Goal: Task Accomplishment & Management: Use online tool/utility

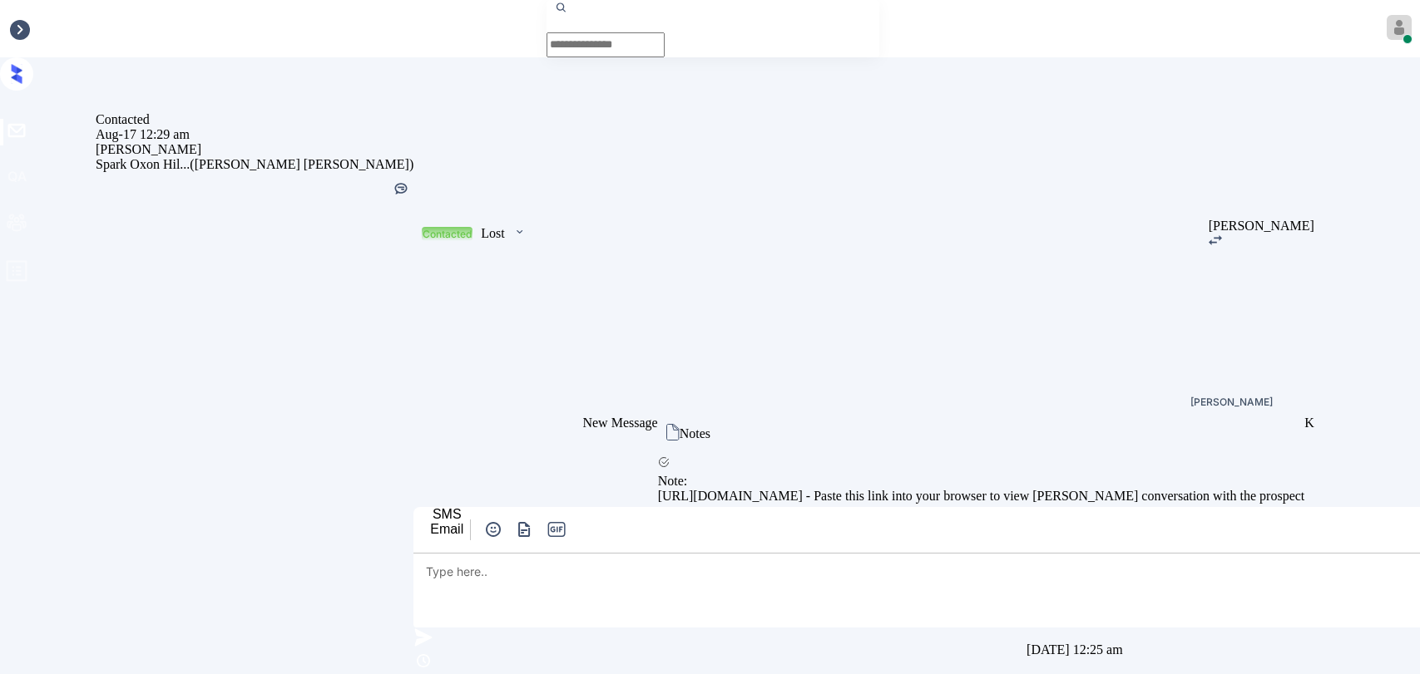
scroll to position [640, 0]
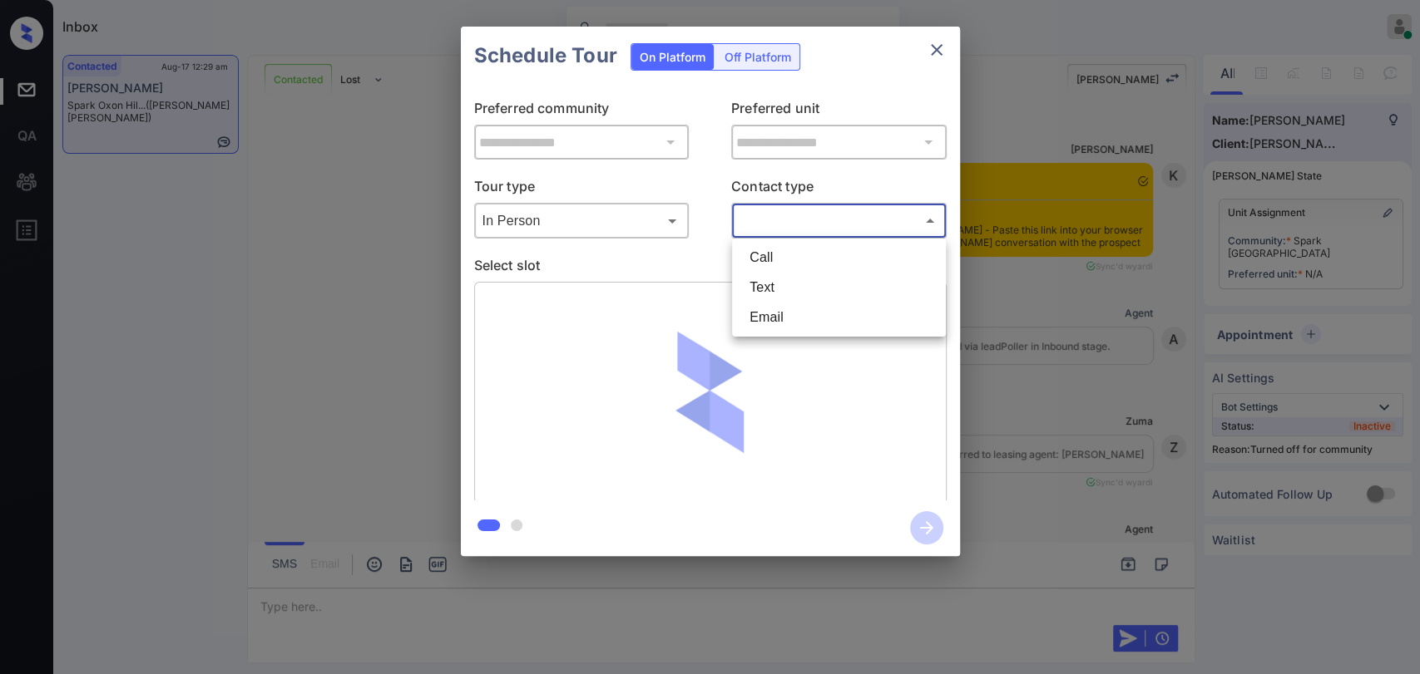
click at [772, 286] on li "Text" at bounding box center [838, 288] width 205 height 30
type input "****"
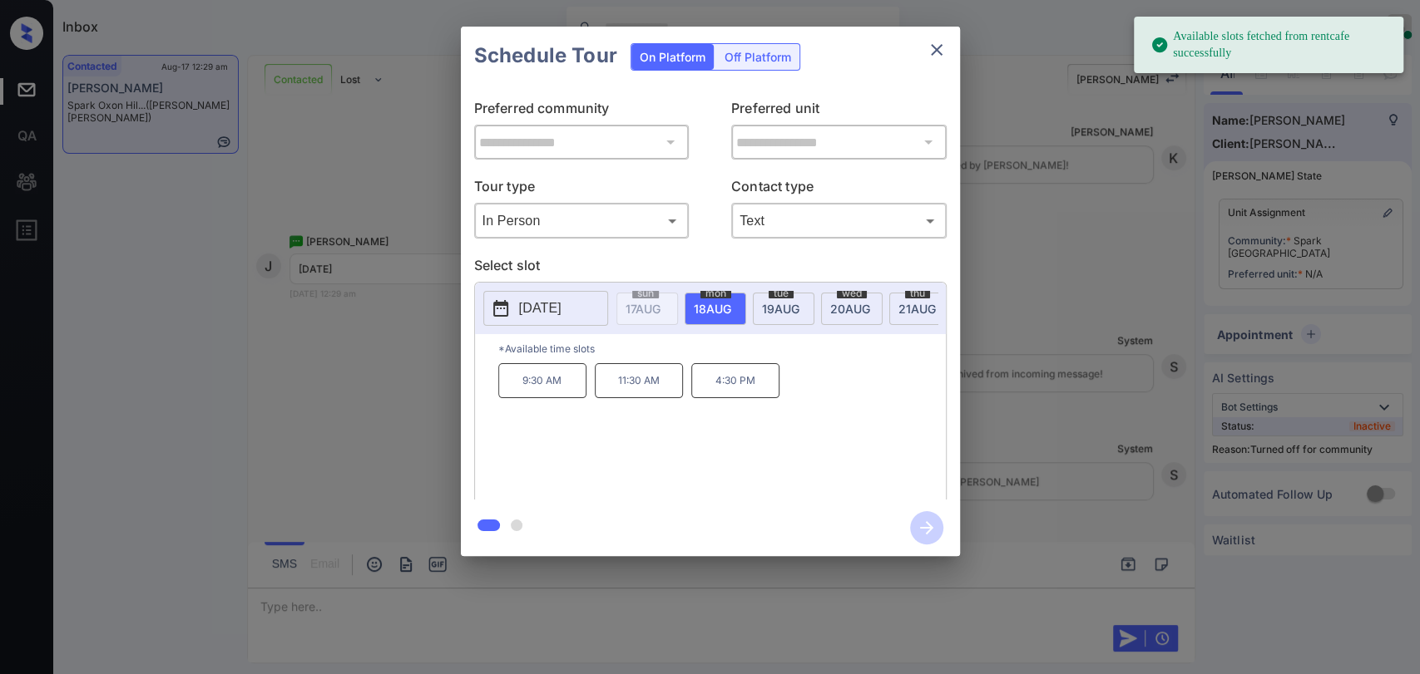
click at [660, 313] on span "[DATE]" at bounding box center [642, 309] width 35 height 14
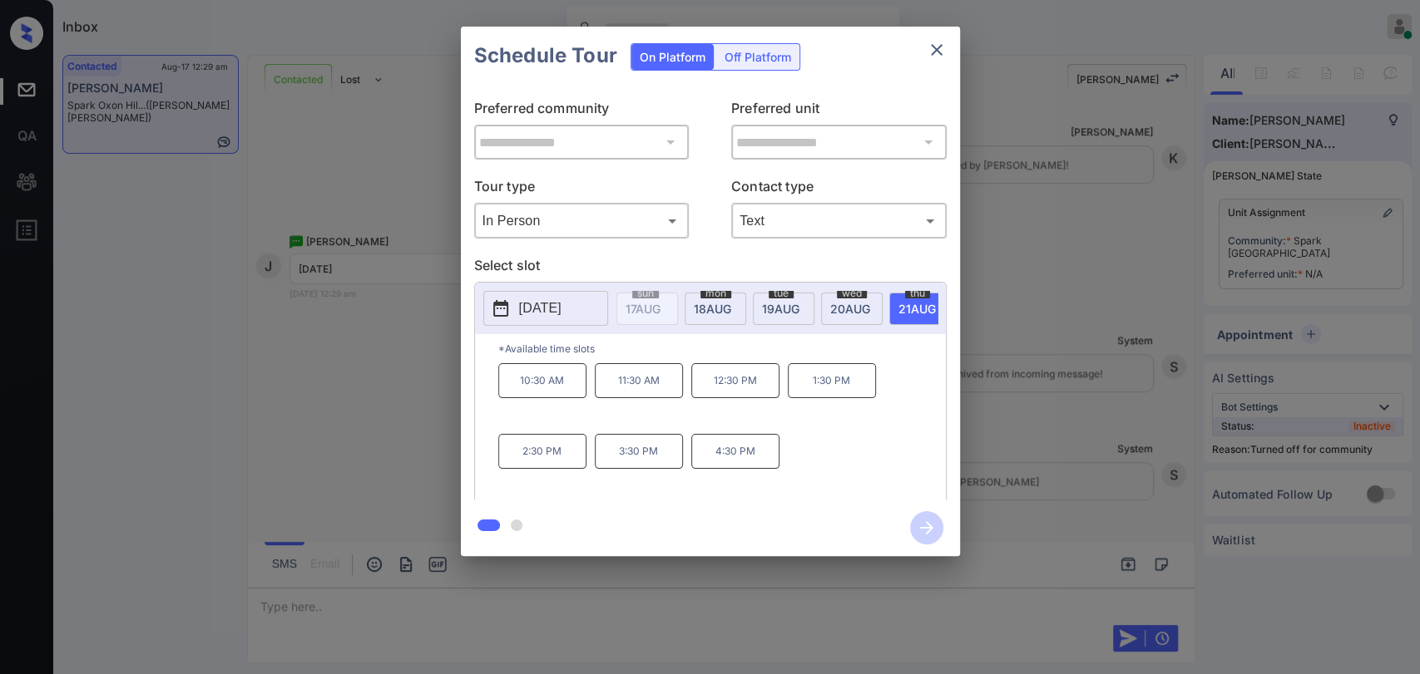
click at [1030, 298] on div "**********" at bounding box center [710, 291] width 1420 height 583
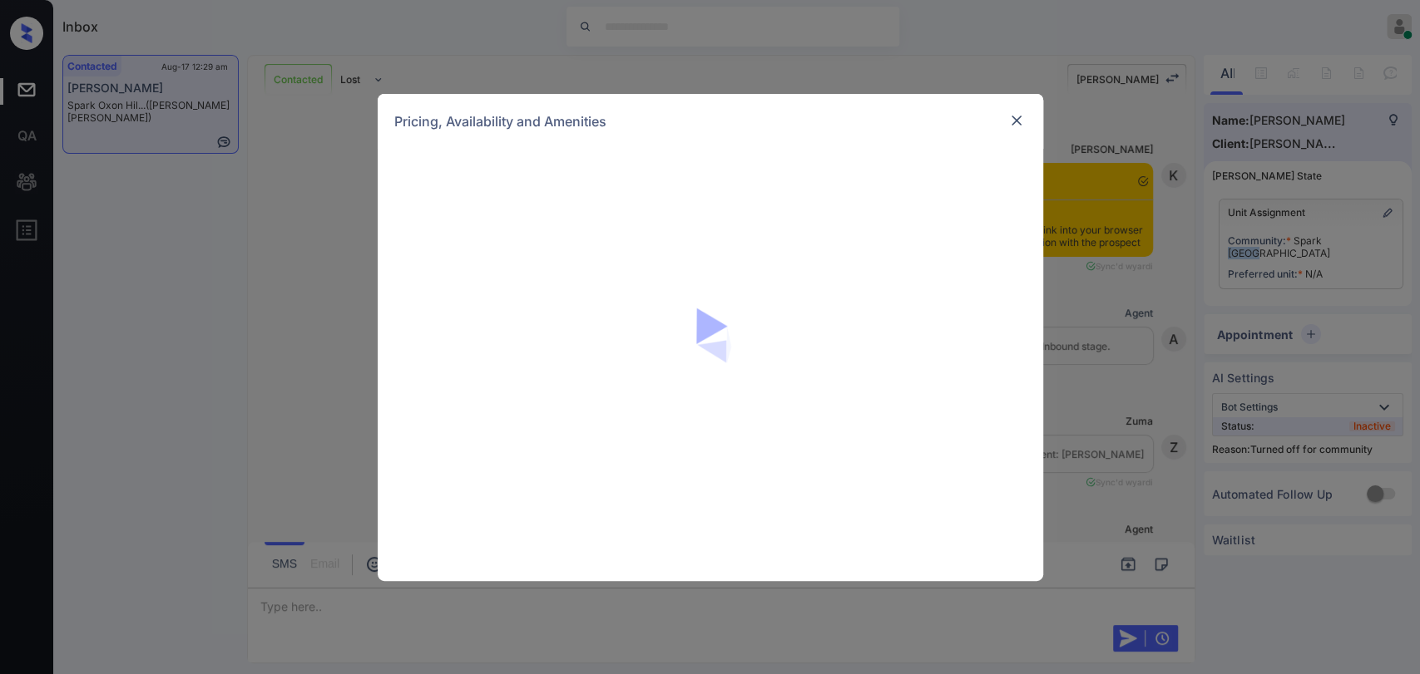
scroll to position [1493, 0]
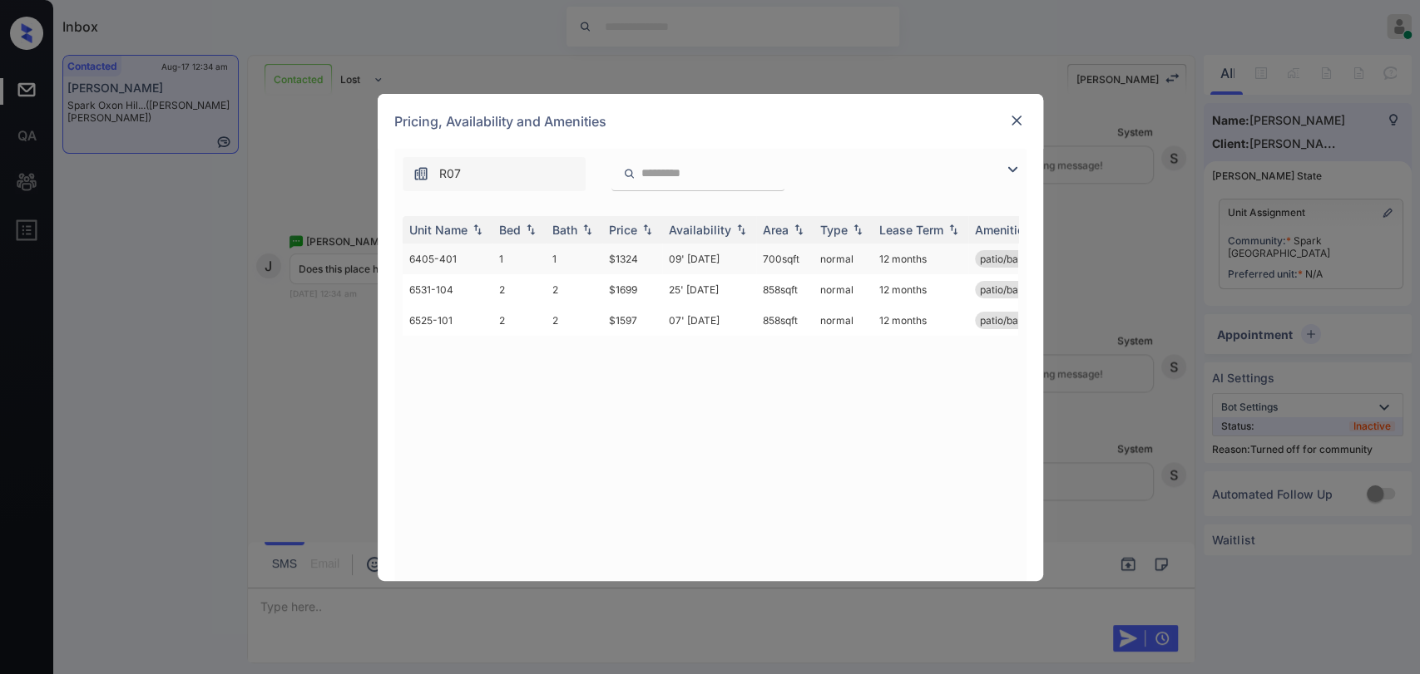
click at [611, 264] on td "$1324" at bounding box center [632, 259] width 60 height 31
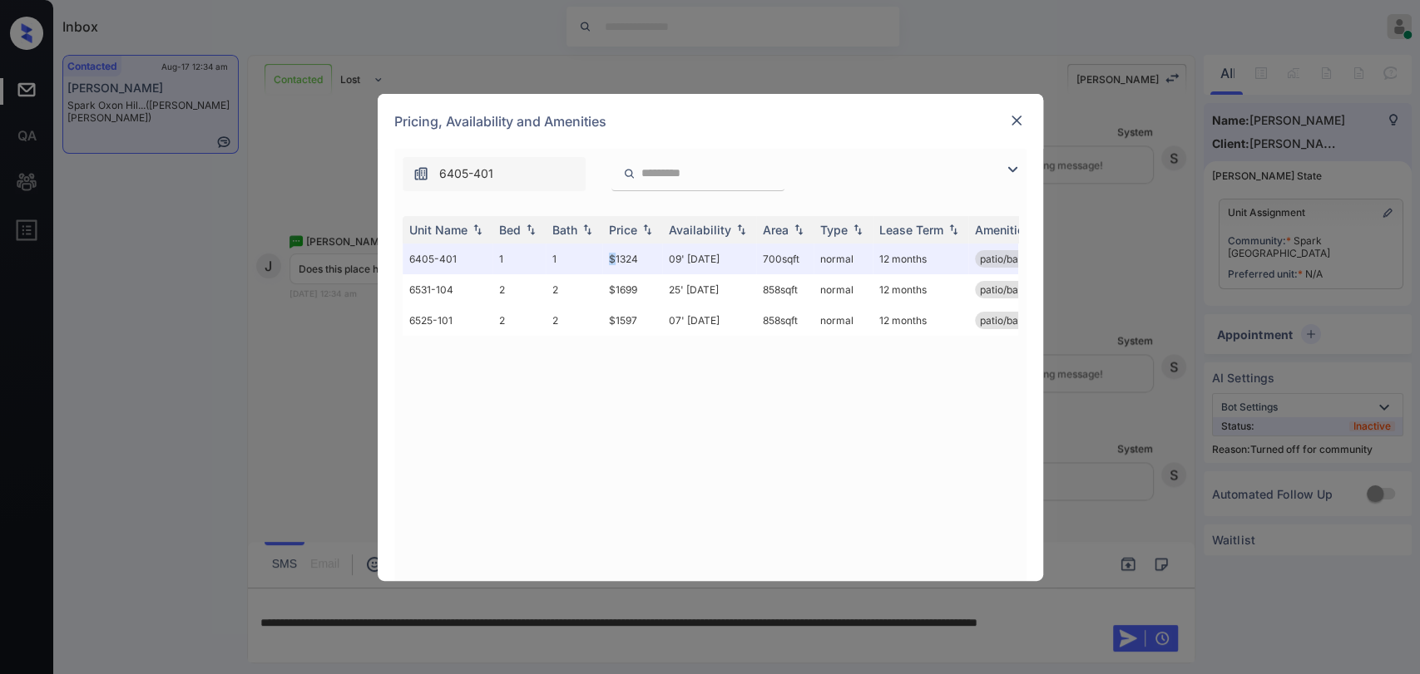
click at [1008, 121] on img at bounding box center [1016, 120] width 17 height 17
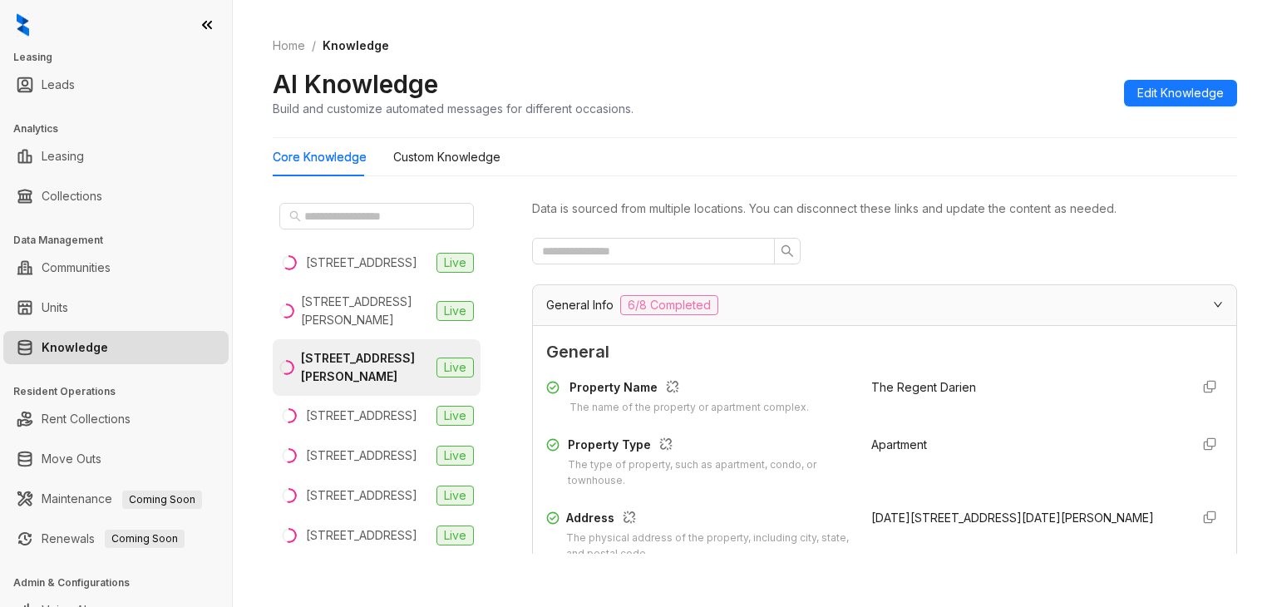
scroll to position [3819, 0]
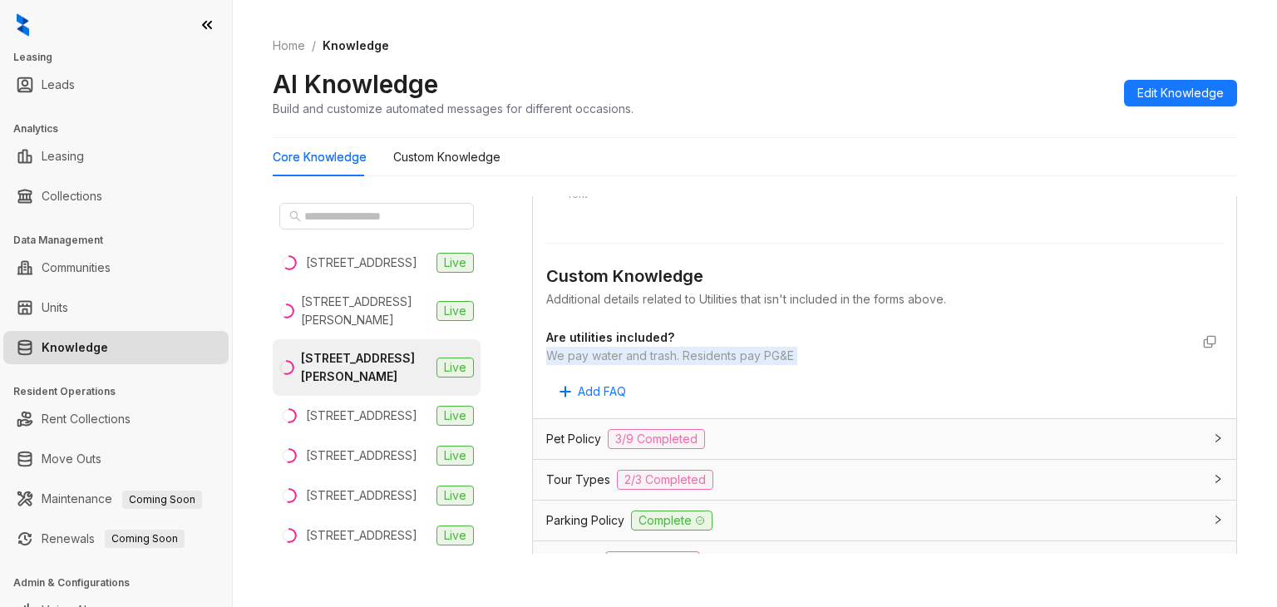
drag, startPoint x: 27, startPoint y: 27, endPoint x: 32, endPoint y: 61, distance: 33.5
click at [27, 27] on img at bounding box center [23, 24] width 12 height 23
click at [282, 47] on link "Home" at bounding box center [288, 46] width 39 height 18
select select "******"
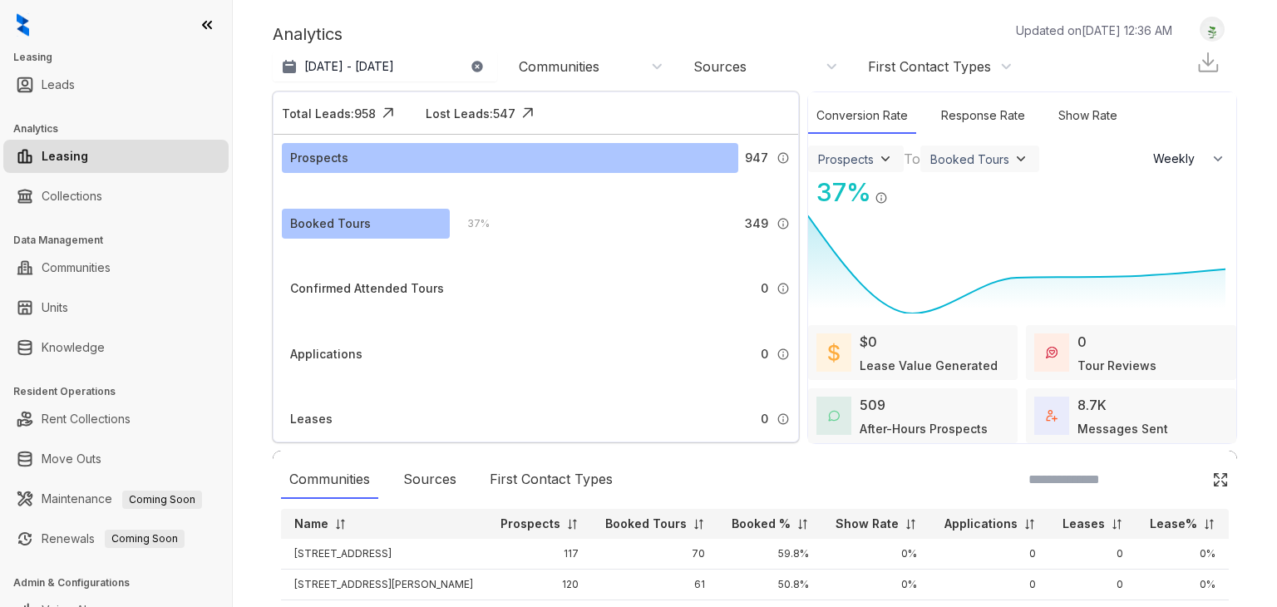
click at [1201, 23] on img at bounding box center [1212, 29] width 23 height 17
click at [1187, 41] on div "Logout" at bounding box center [1210, 29] width 47 height 22
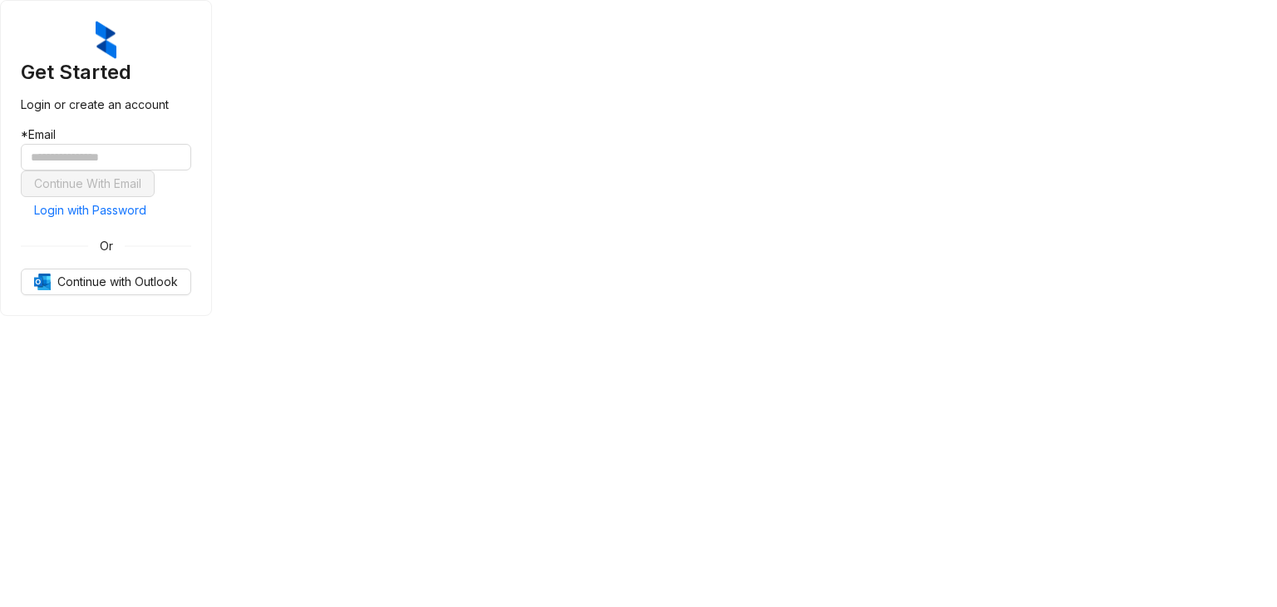
drag, startPoint x: 1138, startPoint y: 189, endPoint x: 1012, endPoint y: 186, distance: 125.6
click at [212, 187] on div "Get Started Login or create an account * Email Continue With Email Login with P…" at bounding box center [106, 158] width 212 height 316
click at [146, 220] on span "Login with Password" at bounding box center [90, 210] width 112 height 18
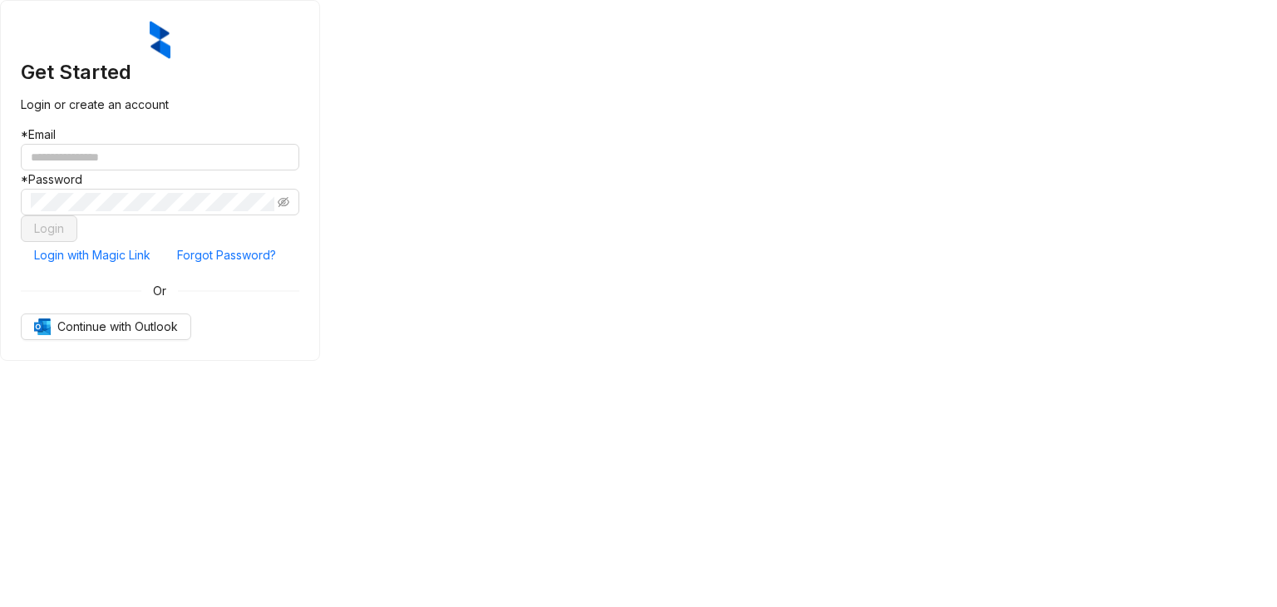
click at [299, 189] on div "* Password" at bounding box center [160, 179] width 279 height 18
click at [299, 170] on input "text" at bounding box center [160, 157] width 279 height 27
paste input "**********"
type input "**********"
drag, startPoint x: 1082, startPoint y: 216, endPoint x: 1070, endPoint y: 221, distance: 12.7
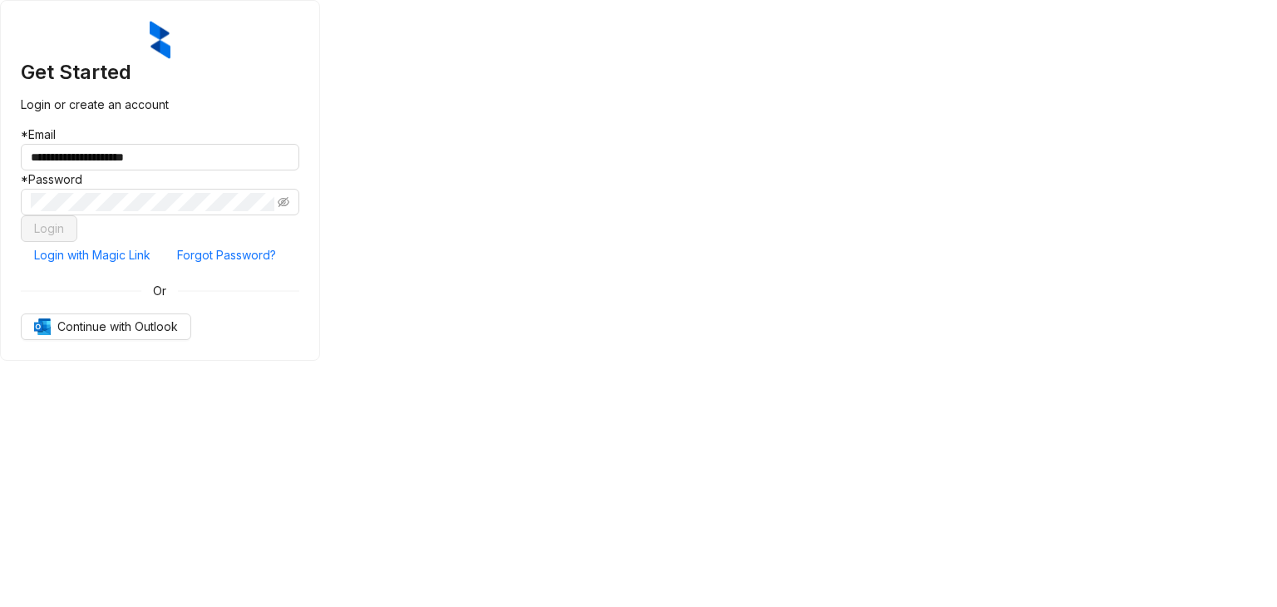
click at [320, 216] on div "**********" at bounding box center [160, 180] width 320 height 361
click at [77, 242] on button "Login" at bounding box center [49, 228] width 57 height 27
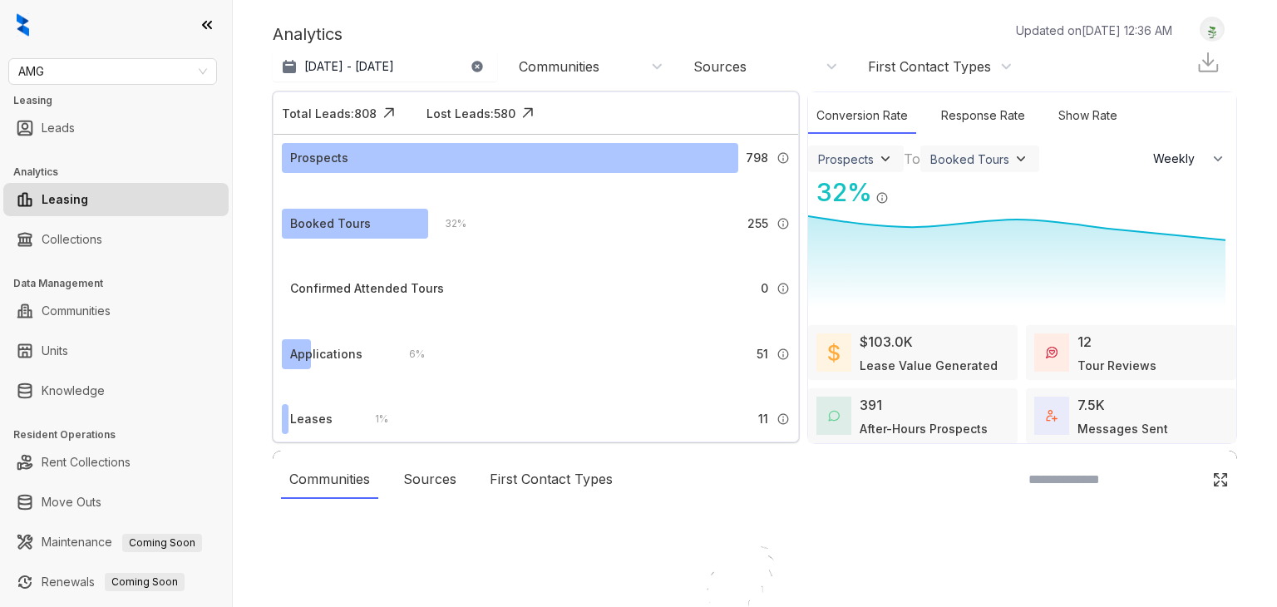
select select "******"
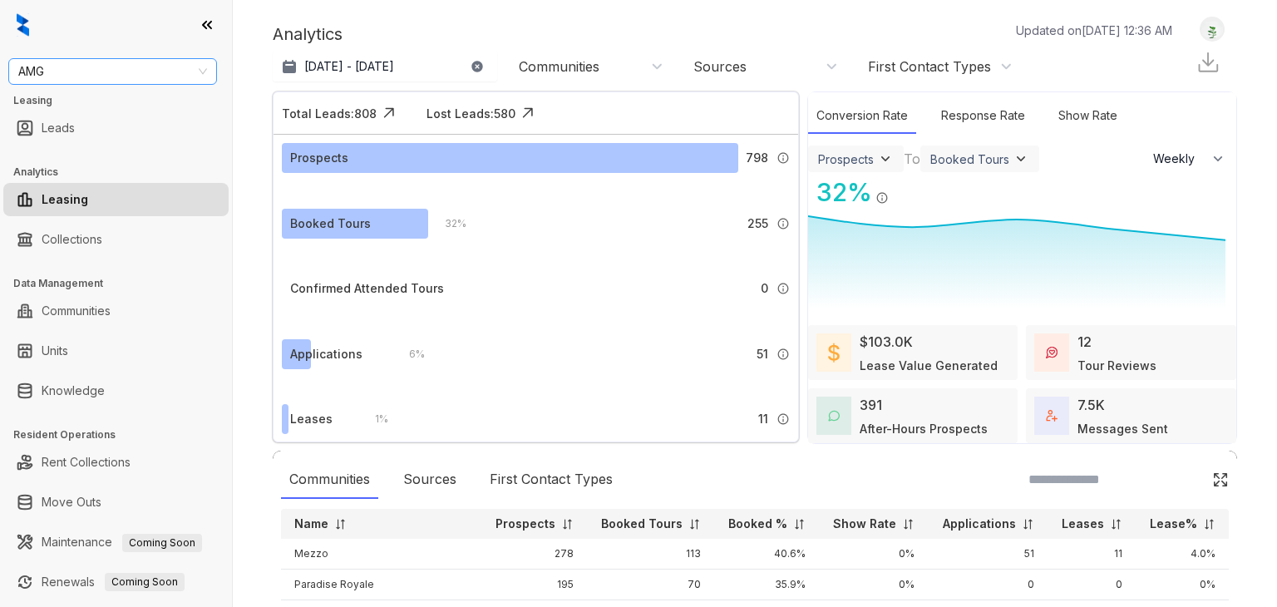
click at [75, 64] on span "AMG" at bounding box center [112, 71] width 189 height 25
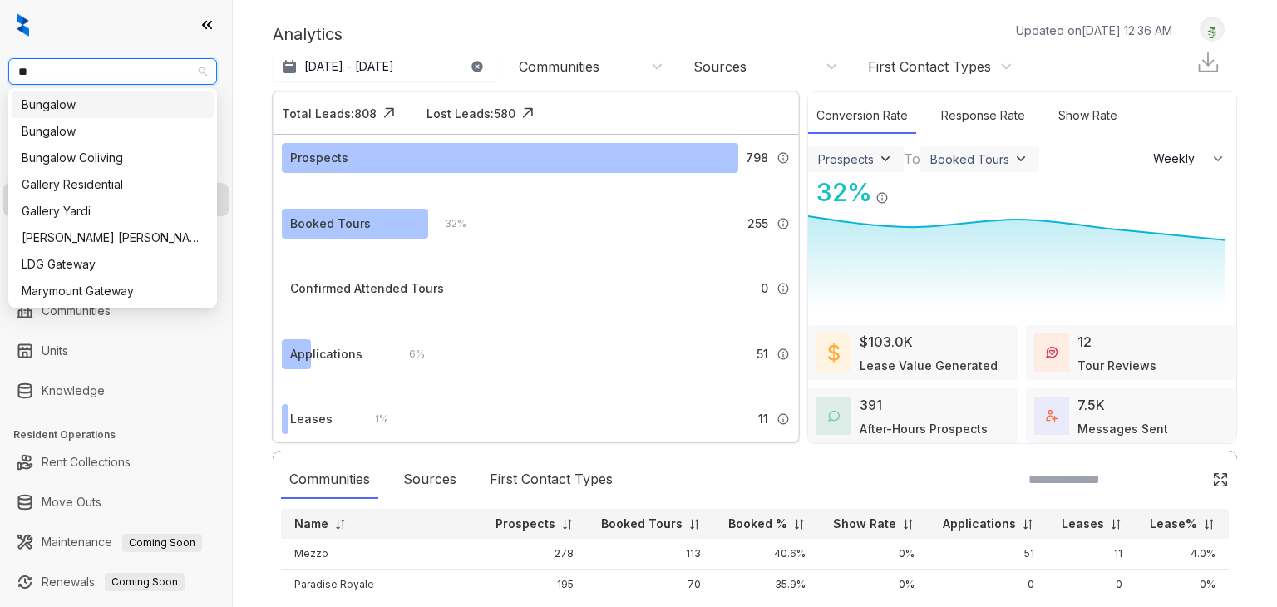
type input "***"
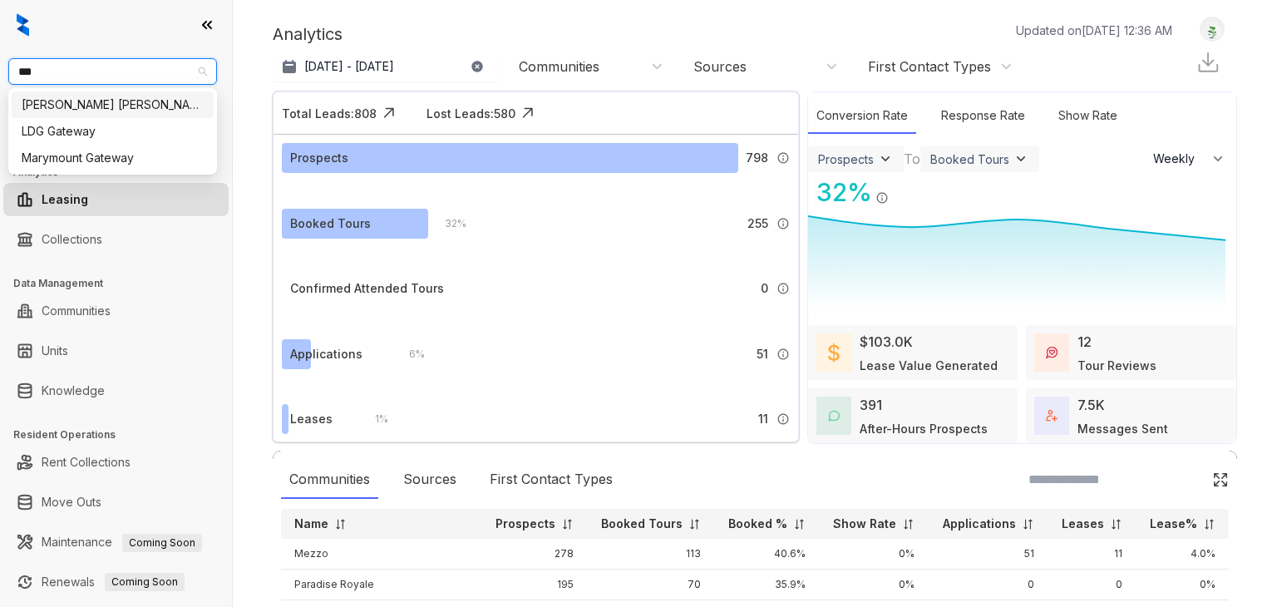
click at [136, 104] on div "[PERSON_NAME] [PERSON_NAME]" at bounding box center [113, 105] width 182 height 18
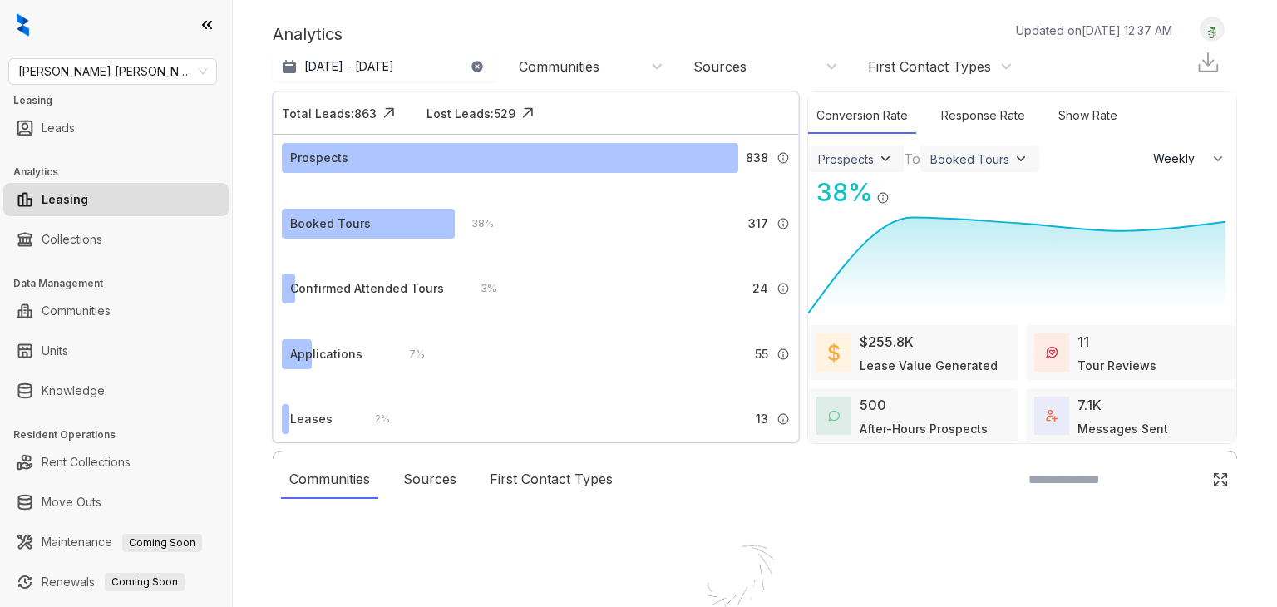
select select "******"
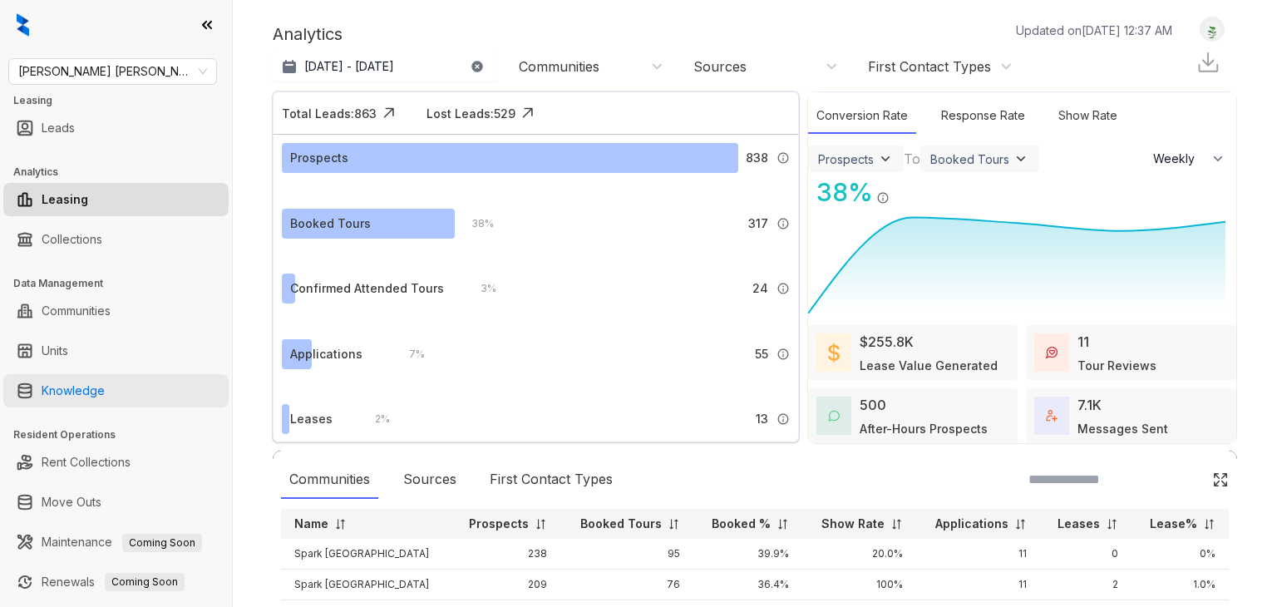
click at [82, 386] on link "Knowledge" at bounding box center [73, 390] width 63 height 33
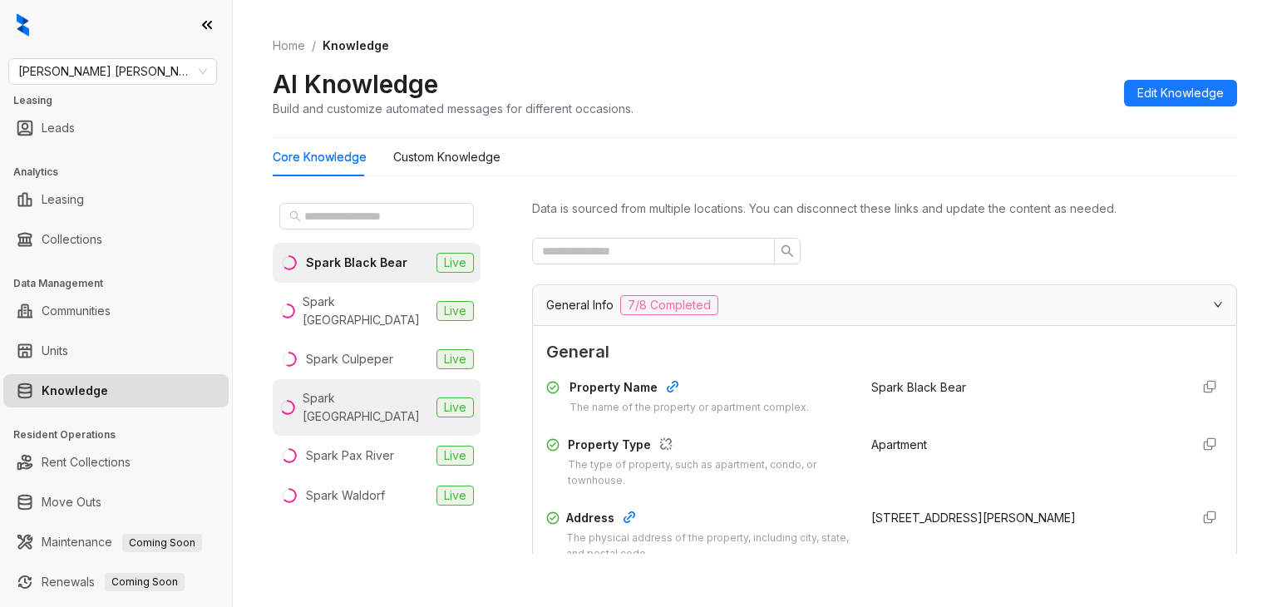
click at [357, 389] on div "Spark [GEOGRAPHIC_DATA]" at bounding box center [366, 407] width 127 height 37
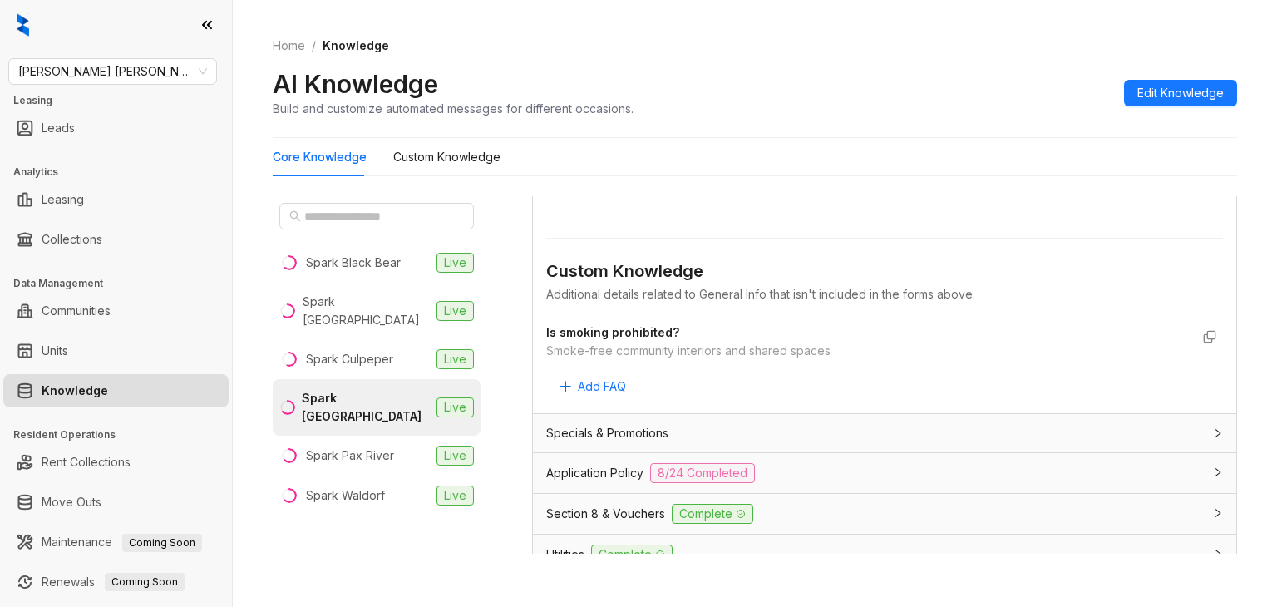
scroll to position [915, 0]
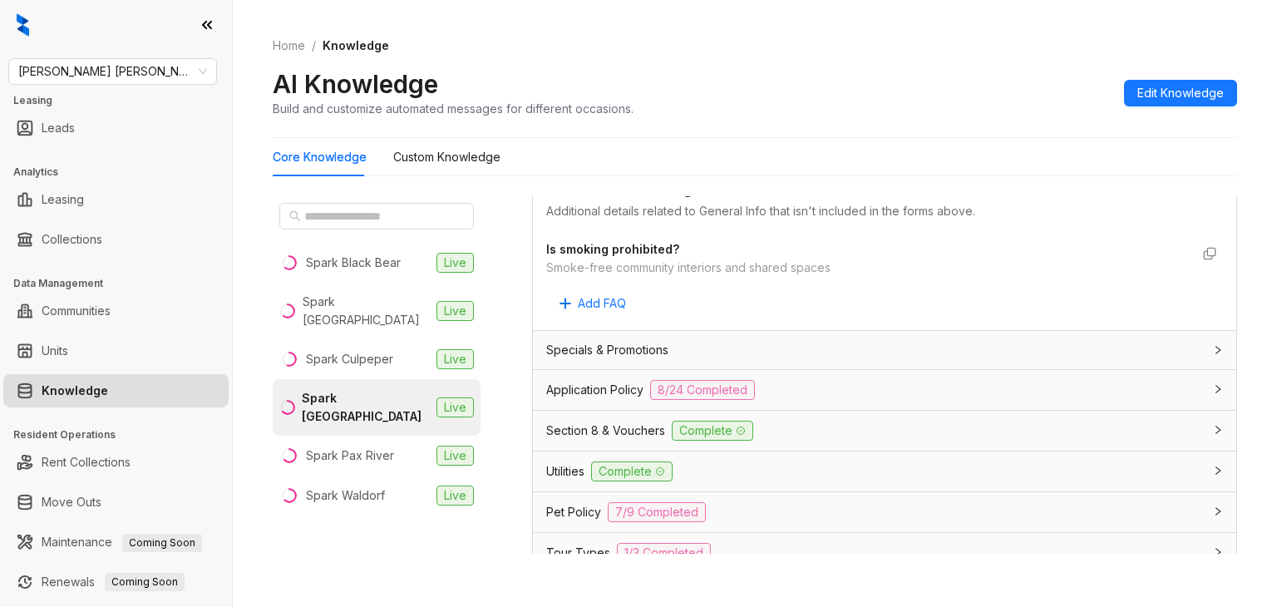
click at [591, 377] on div "Application Policy 8/24 Completed" at bounding box center [885, 390] width 704 height 40
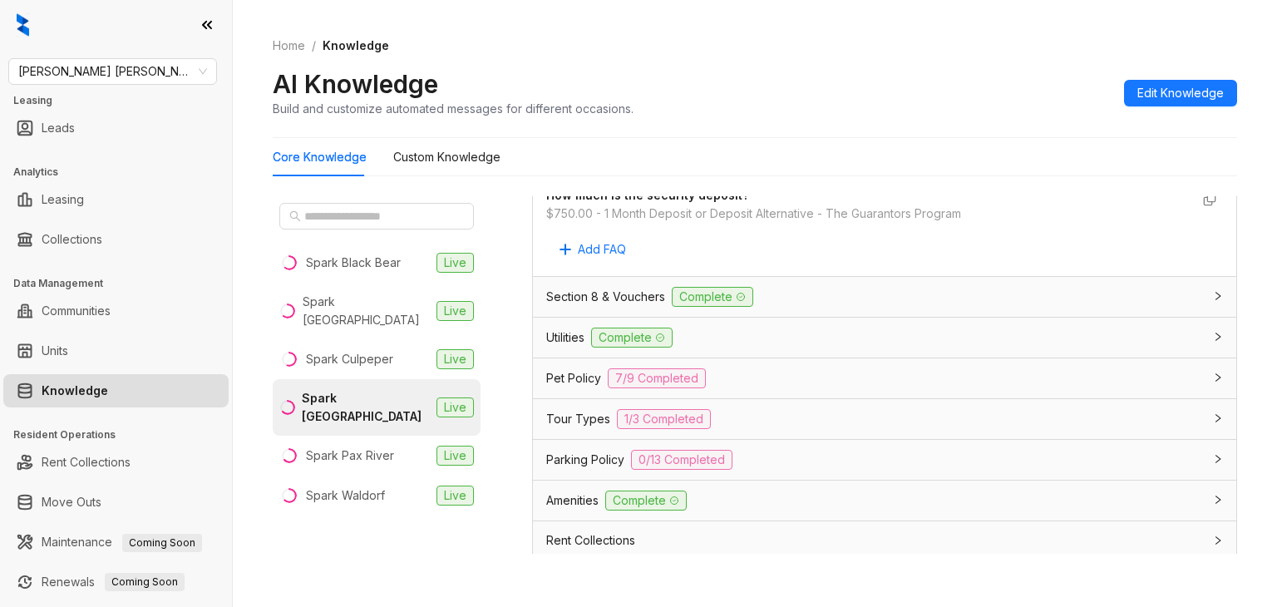
scroll to position [3327, 0]
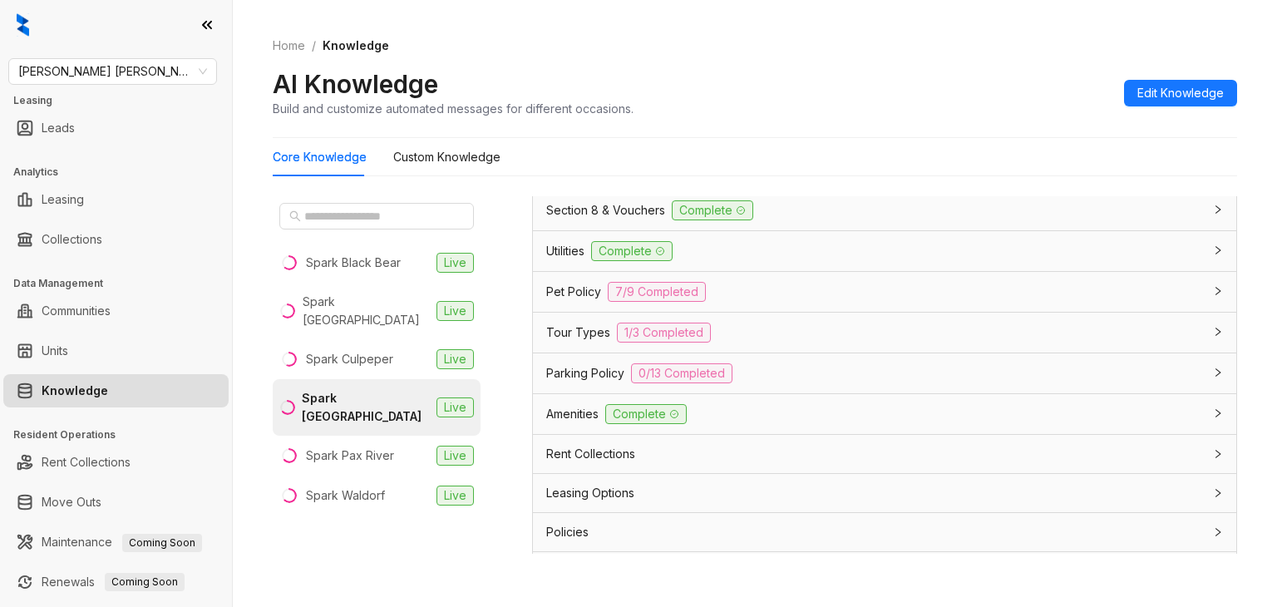
click at [574, 438] on div "Rent Collections" at bounding box center [885, 454] width 704 height 38
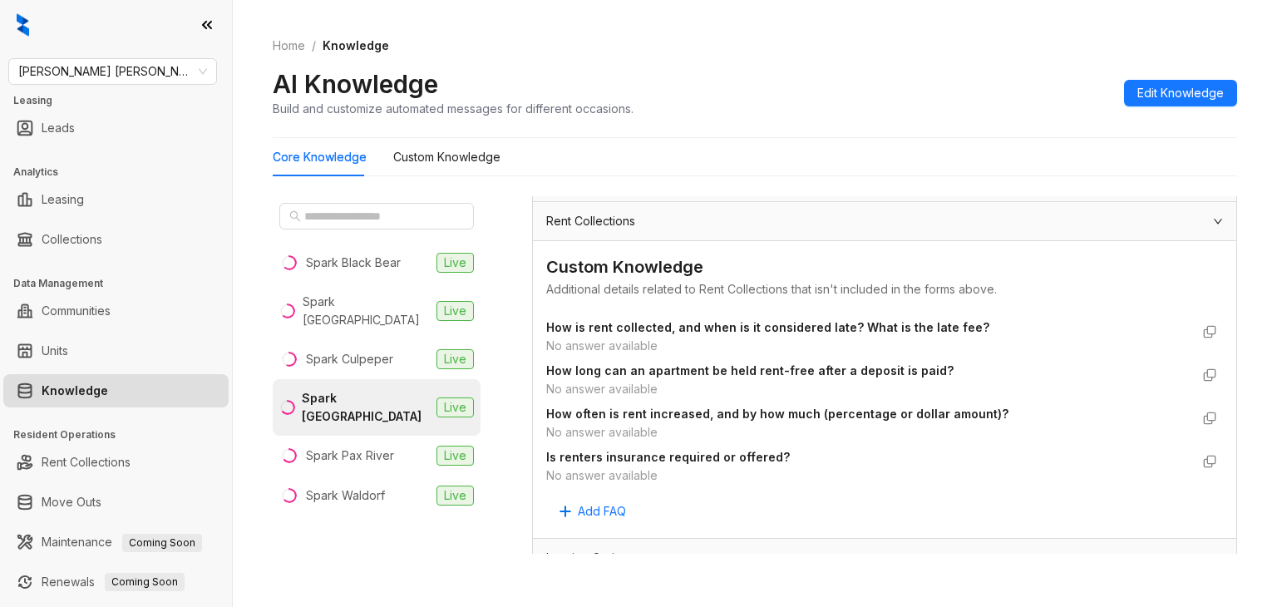
scroll to position [3656, 0]
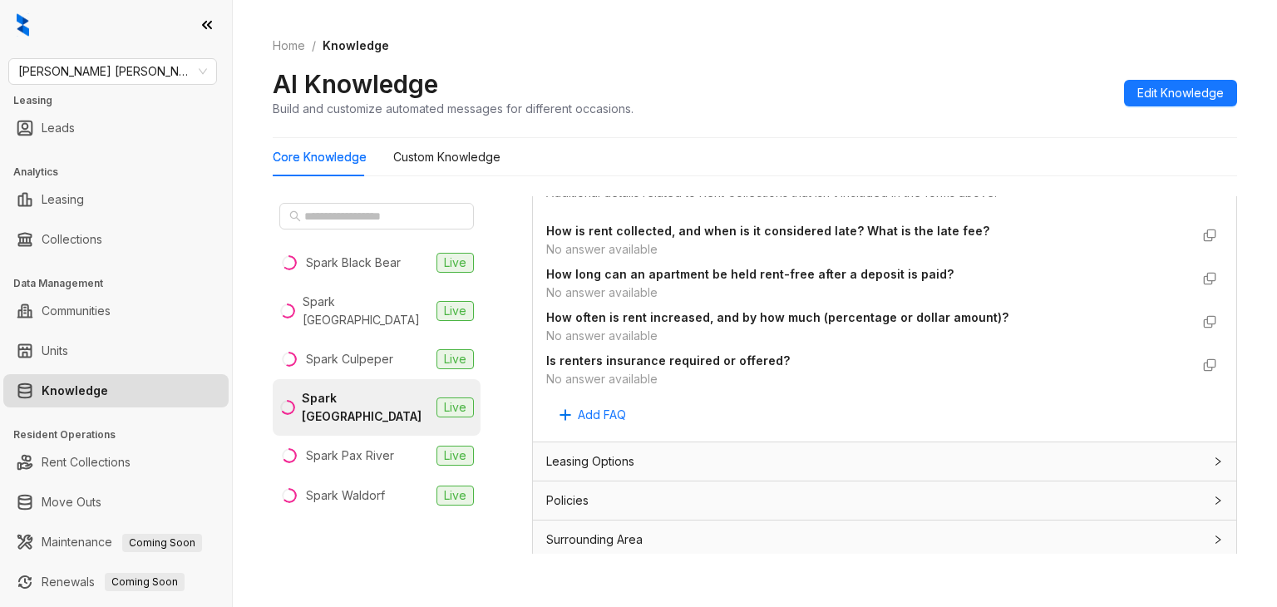
click at [590, 452] on span "Leasing Options" at bounding box center [590, 461] width 88 height 18
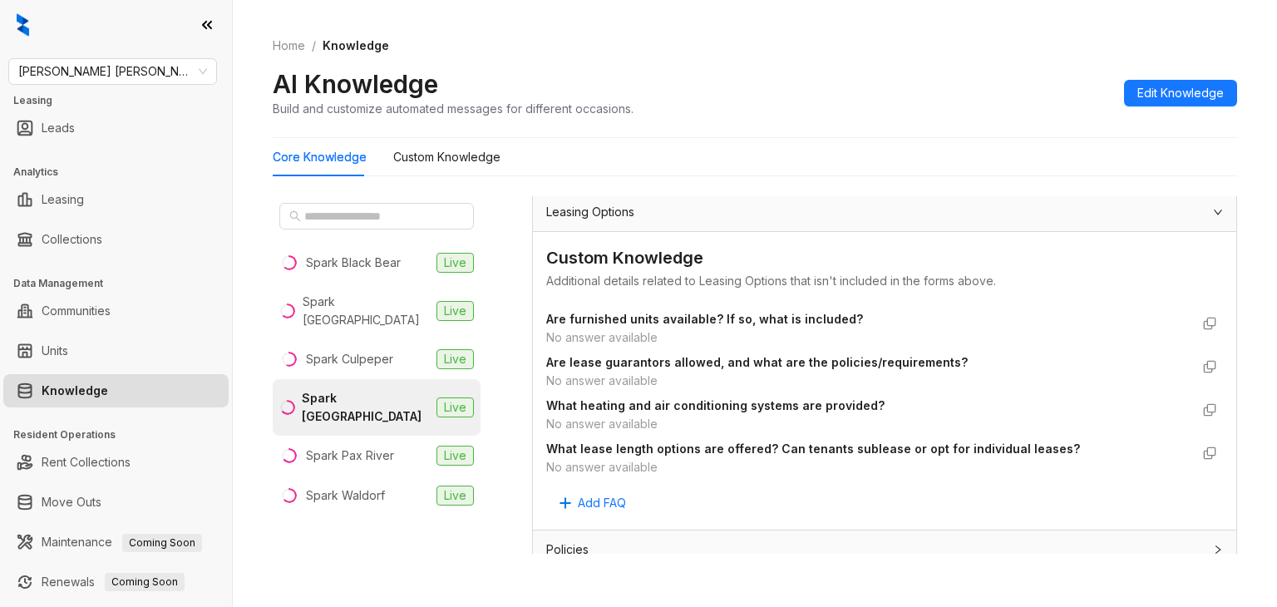
scroll to position [3954, 0]
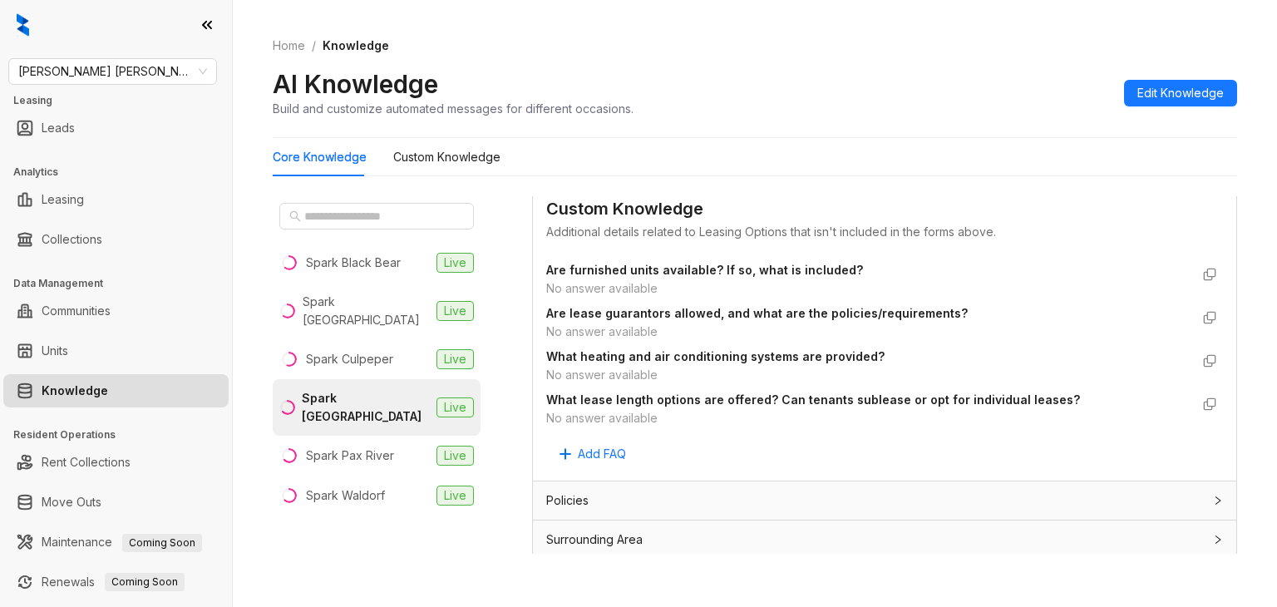
click at [569, 491] on span "Policies" at bounding box center [567, 500] width 42 height 18
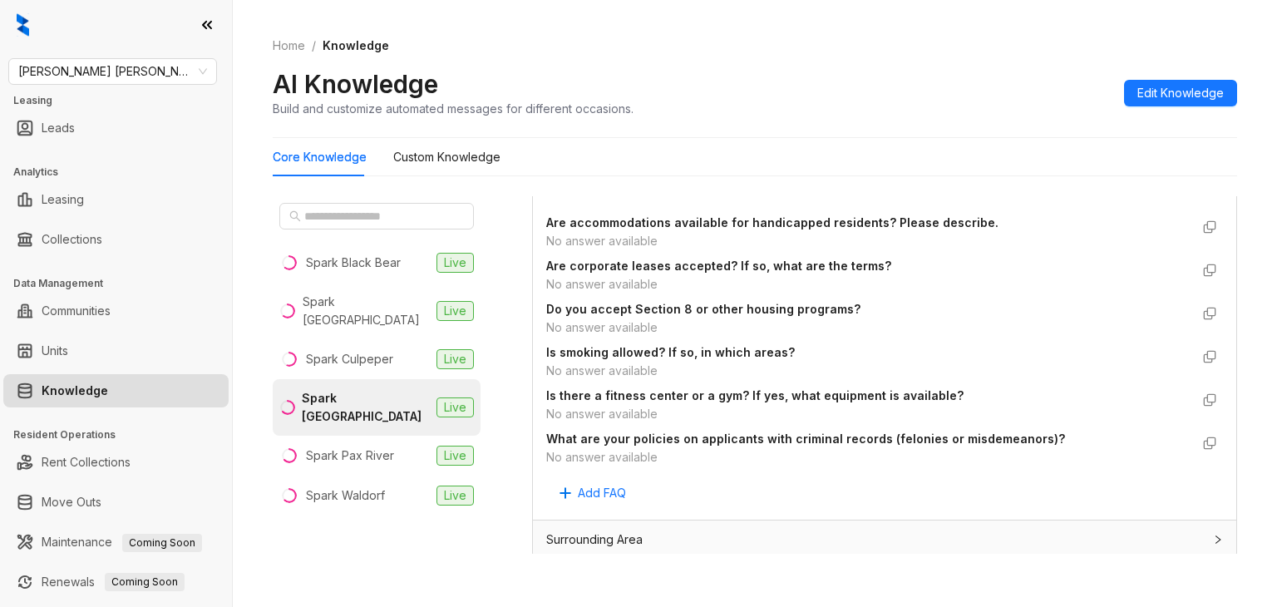
scroll to position [52, 0]
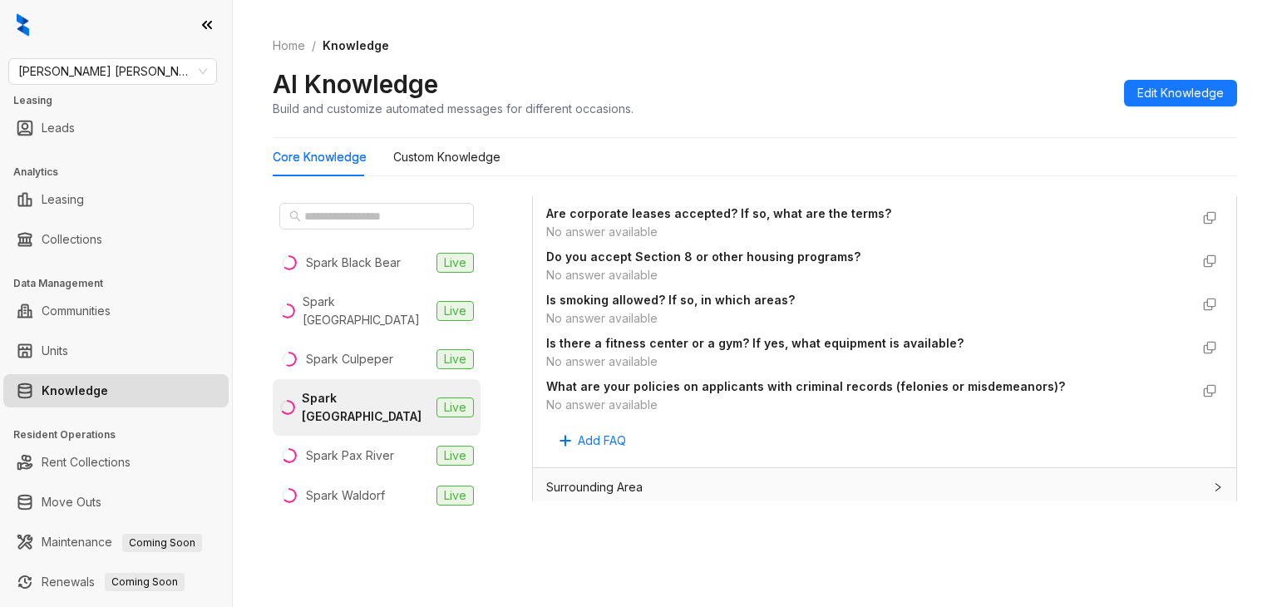
click at [585, 486] on span "Surrounding Area" at bounding box center [594, 487] width 96 height 18
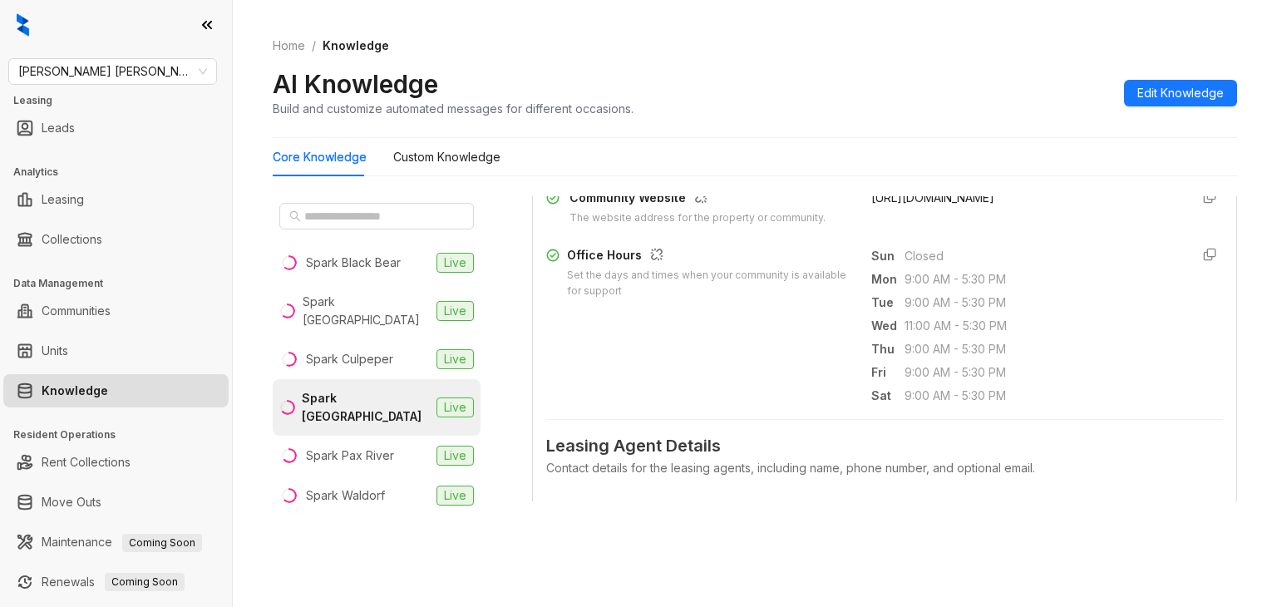
scroll to position [416, 0]
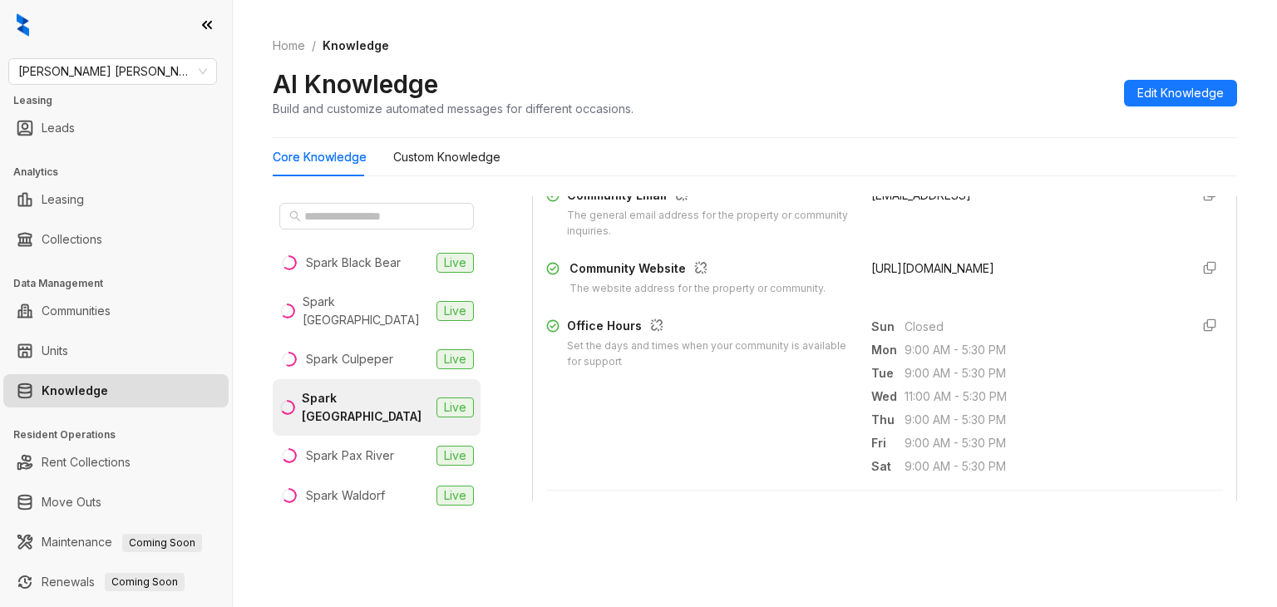
drag, startPoint x: 1083, startPoint y: 267, endPoint x: 853, endPoint y: 281, distance: 230.0
click at [872, 281] on div "https://besparkliving.com/spark-oxon-hill/" at bounding box center [1024, 277] width 305 height 37
copy span "https://besparkliving.com/spark-oxon-hill/"
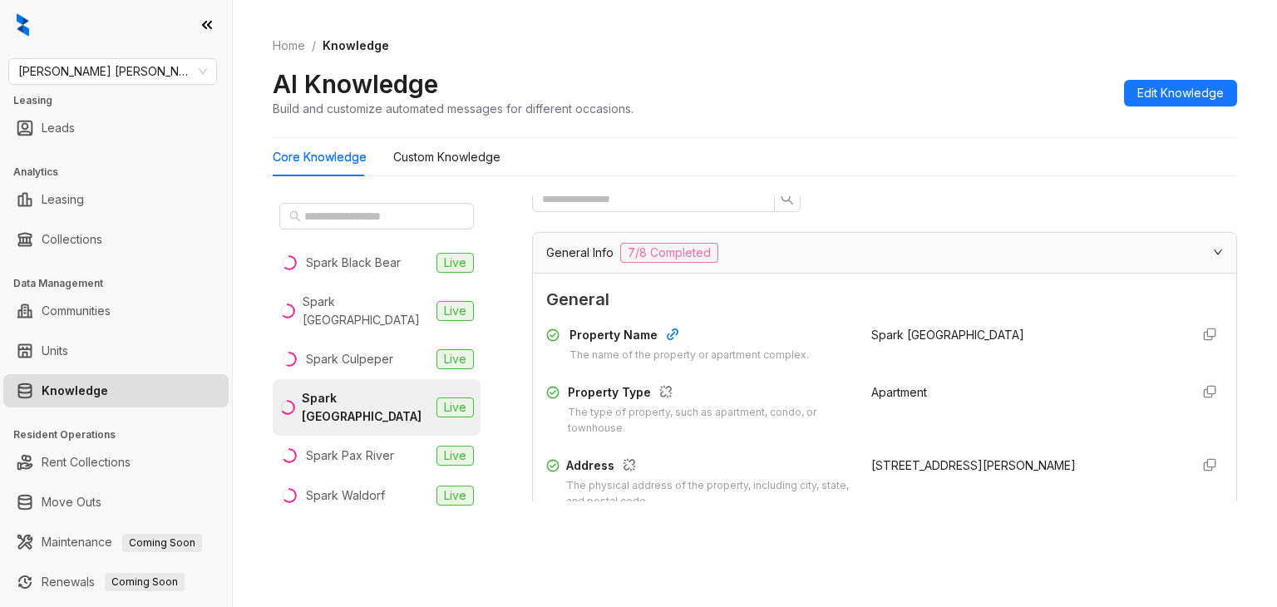
scroll to position [0, 0]
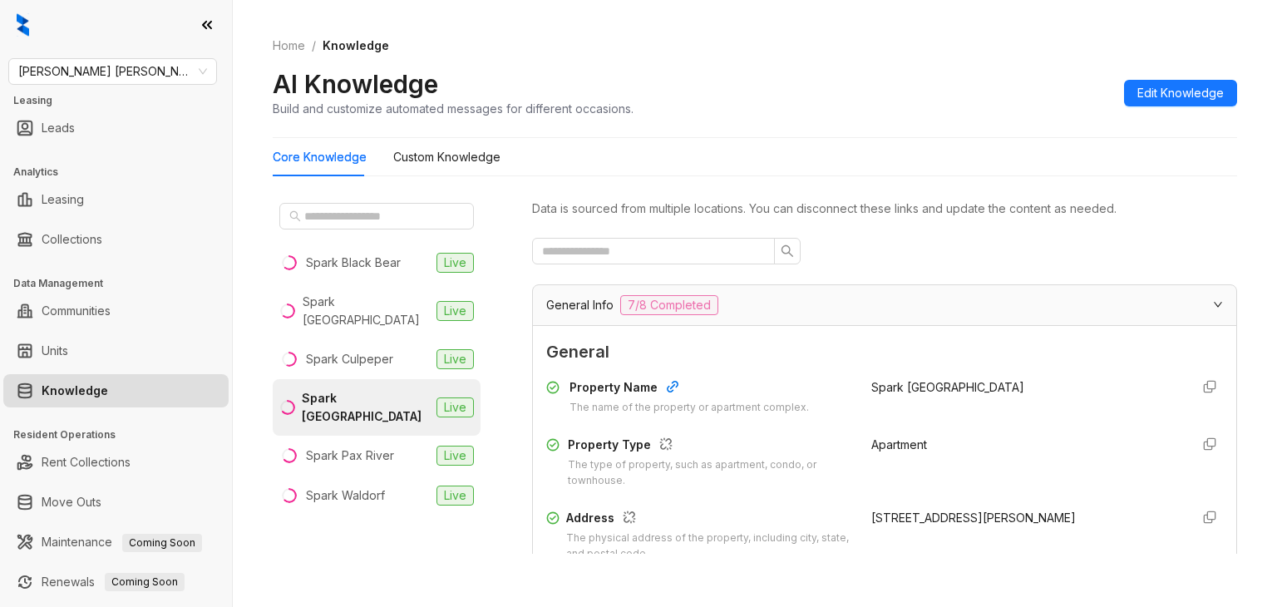
drag, startPoint x: 585, startPoint y: 286, endPoint x: 575, endPoint y: 299, distance: 16.0
click at [580, 290] on div "General Info 7/8 Completed" at bounding box center [885, 305] width 704 height 40
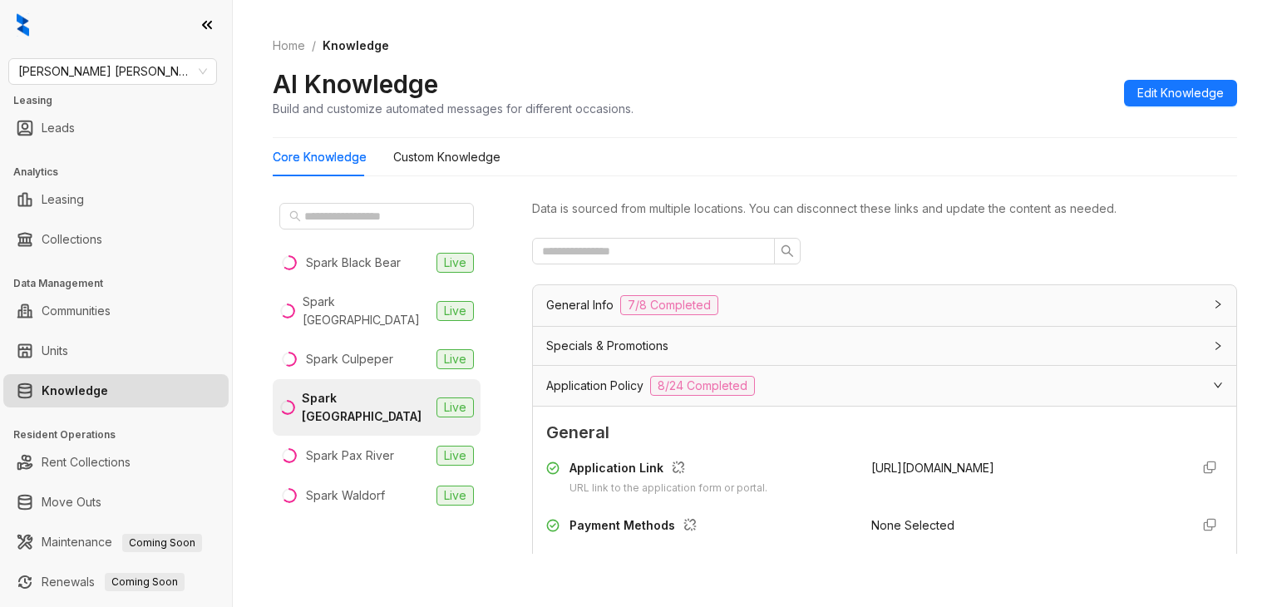
click at [575, 299] on span "General Info" at bounding box center [579, 305] width 67 height 18
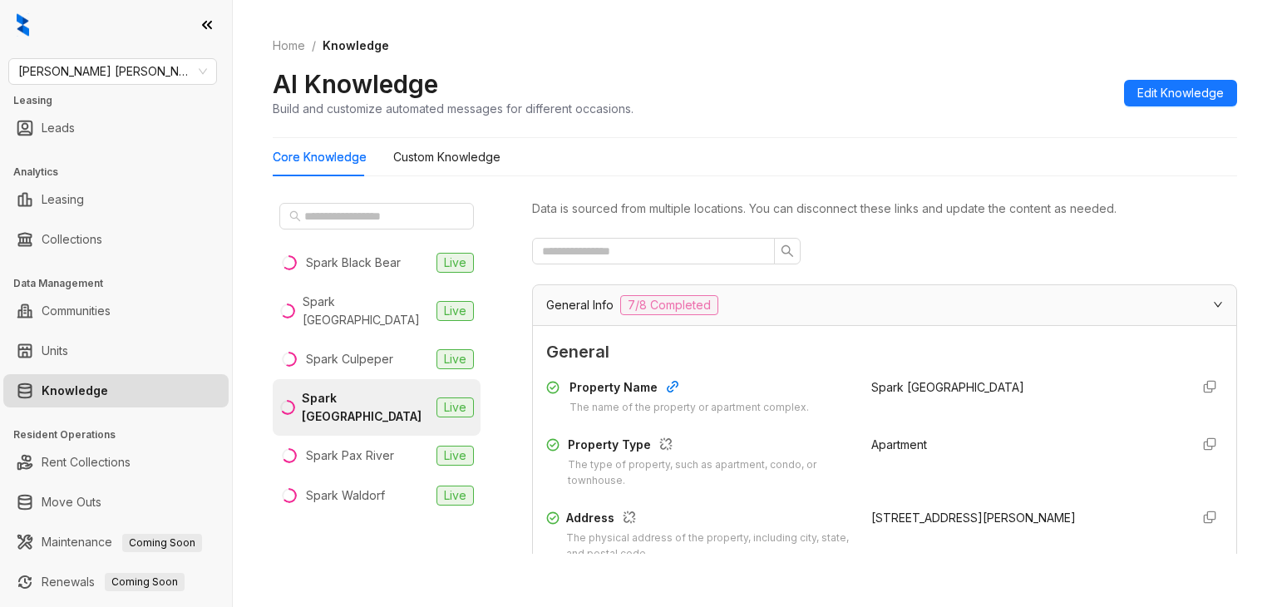
click at [734, 305] on div "General Info 7/8 Completed" at bounding box center [874, 305] width 657 height 20
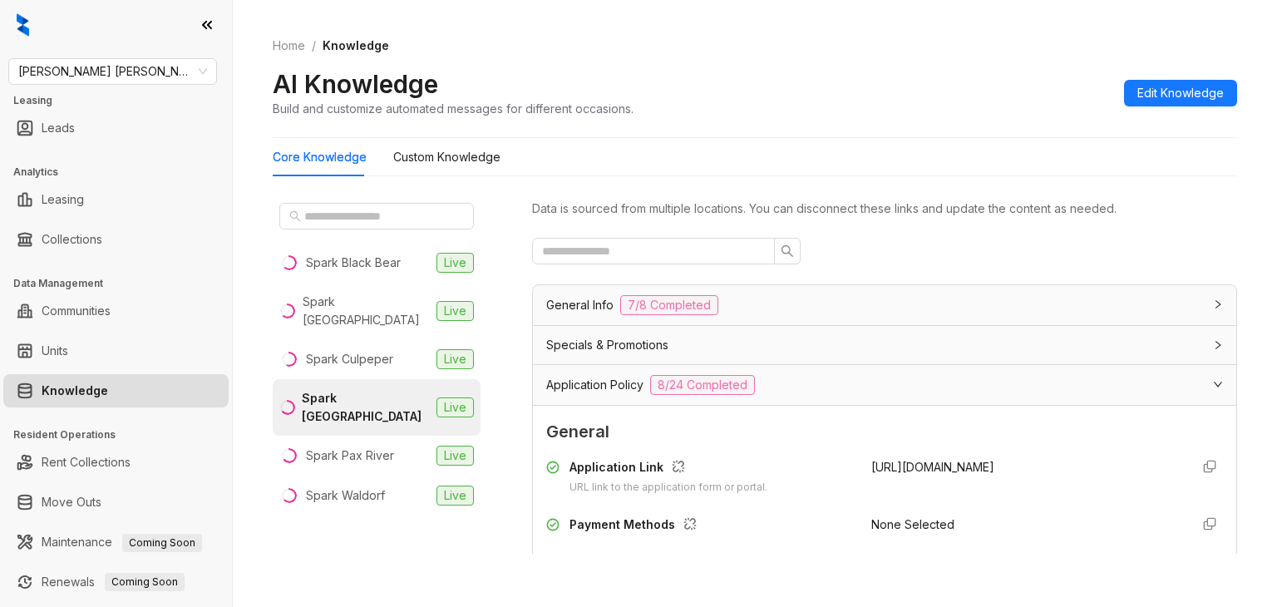
click at [587, 349] on span "Specials & Promotions" at bounding box center [607, 345] width 122 height 18
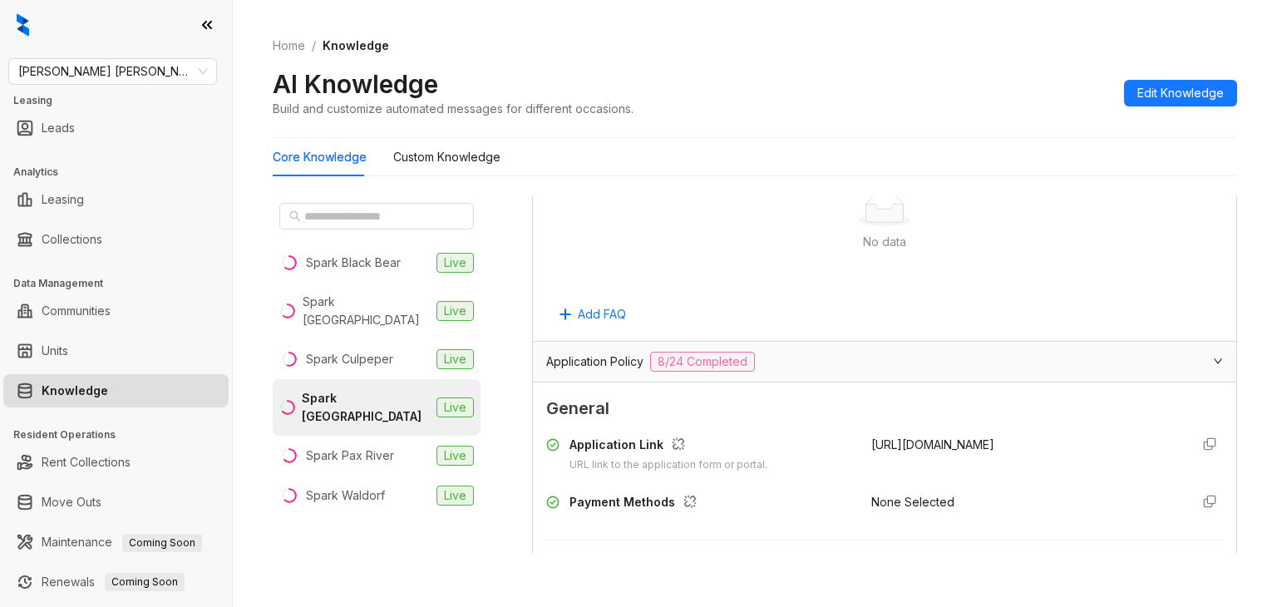
scroll to position [665, 0]
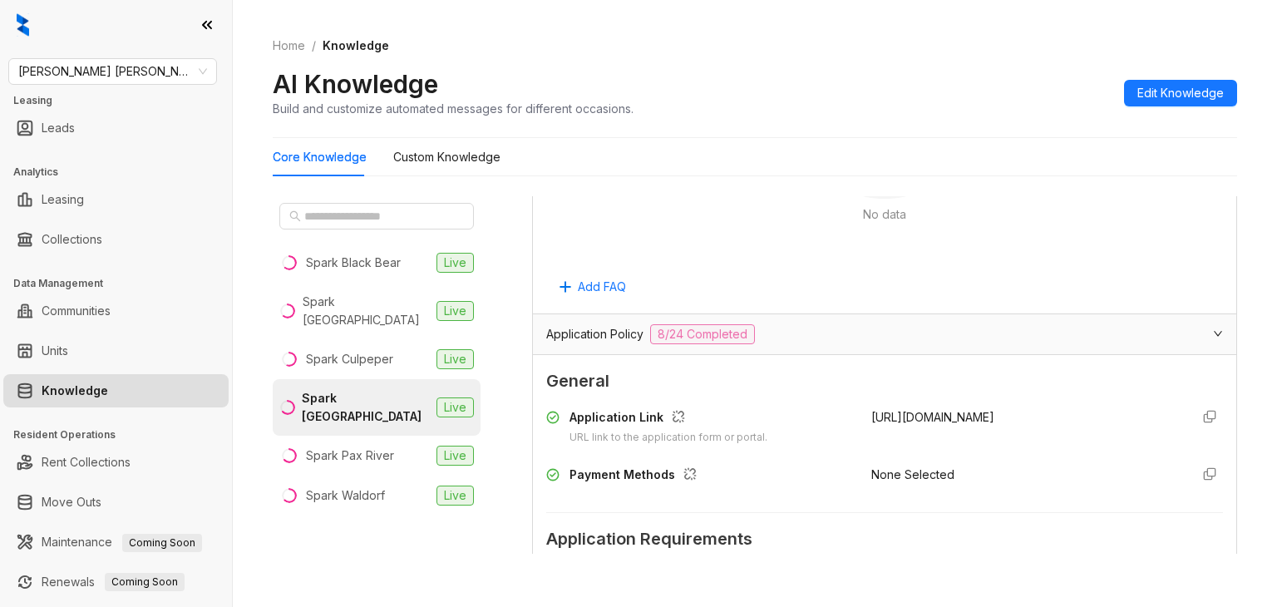
click at [598, 345] on div "Application Policy 8/24 Completed" at bounding box center [885, 334] width 704 height 40
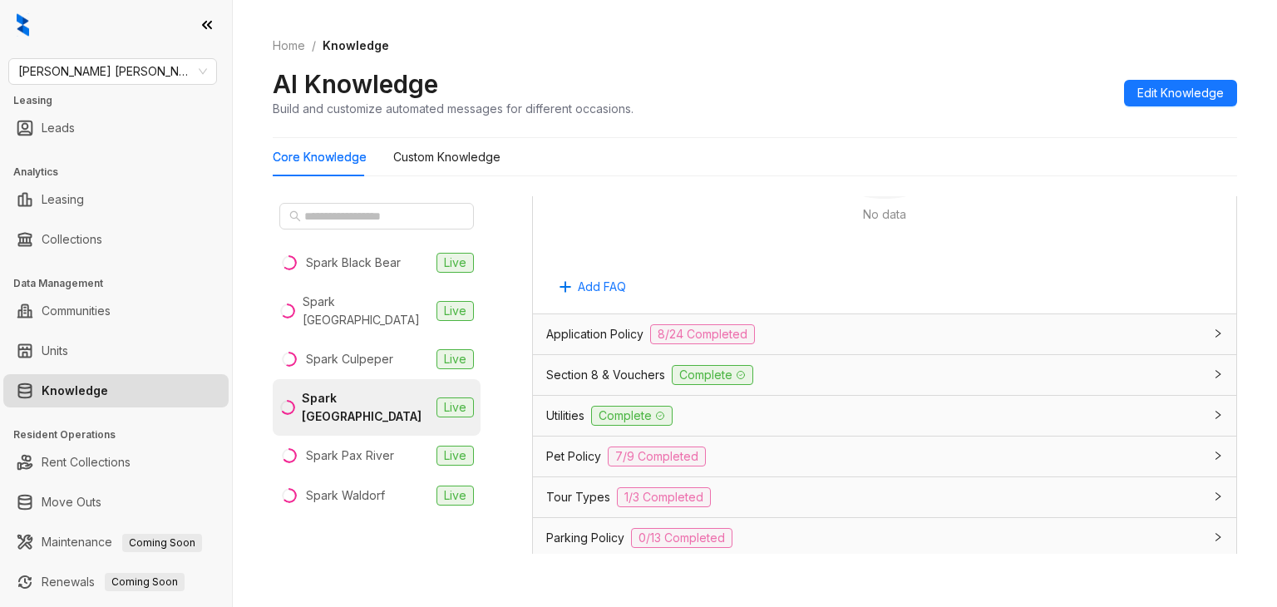
click at [590, 379] on span "Section 8 & Vouchers" at bounding box center [605, 375] width 119 height 18
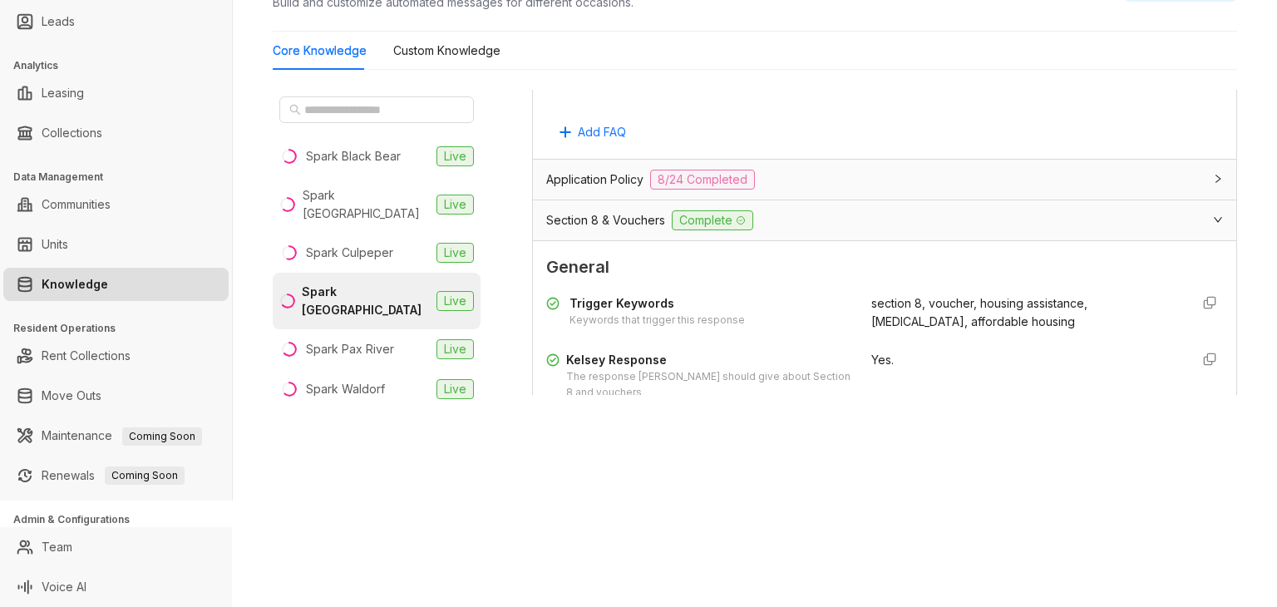
scroll to position [795, 0]
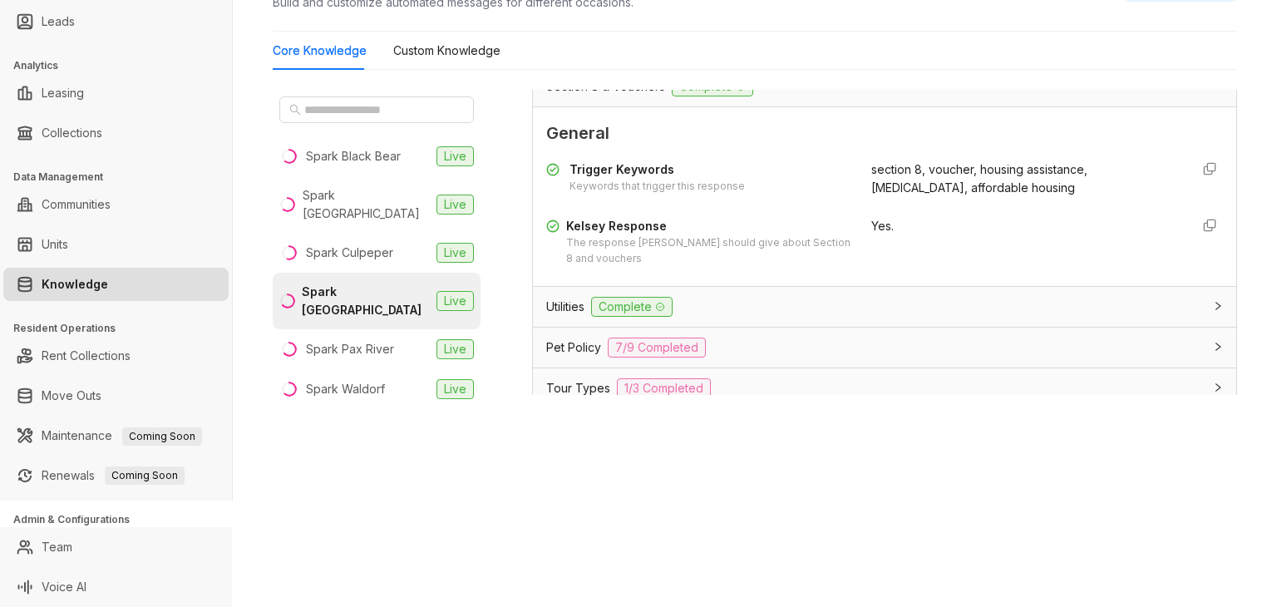
click at [553, 298] on span "Utilities" at bounding box center [565, 307] width 38 height 18
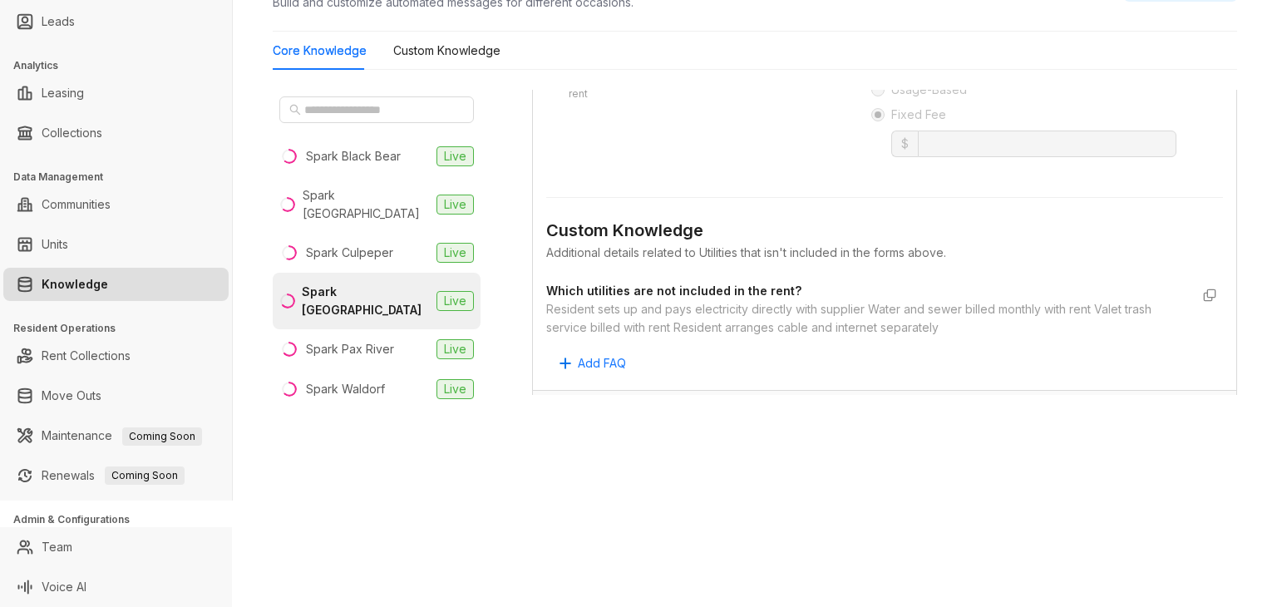
scroll to position [1544, 0]
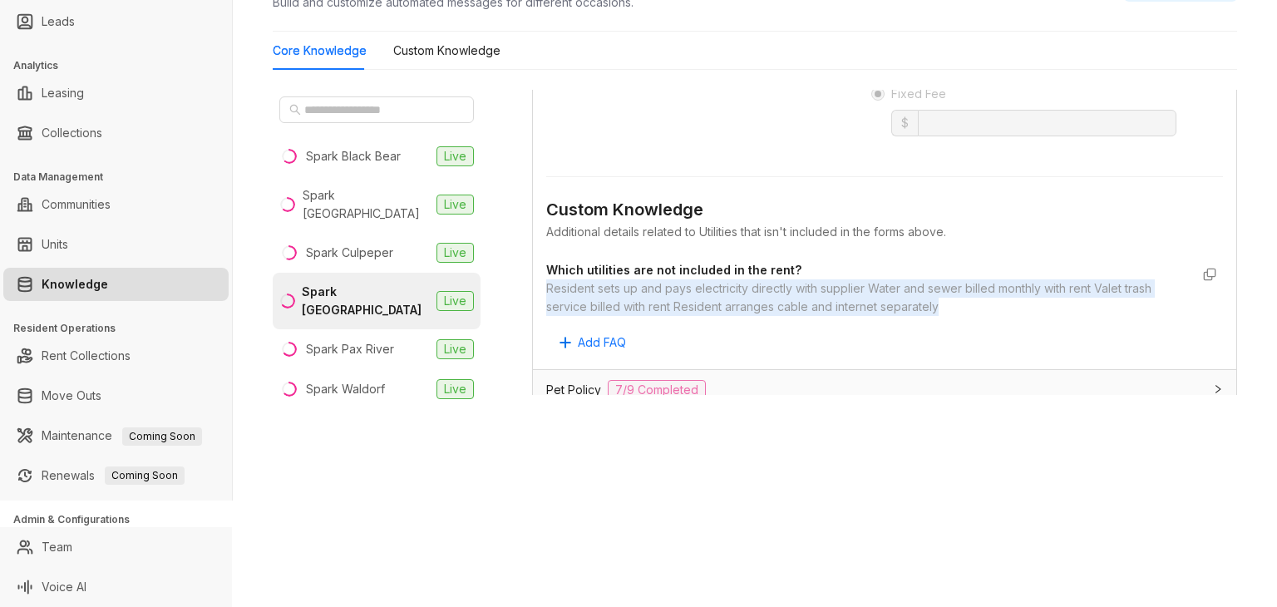
drag, startPoint x: 547, startPoint y: 285, endPoint x: 971, endPoint y: 294, distance: 424.2
copy div "Resident sets up and pays electricity directly with supplier Water and sewer bi…"
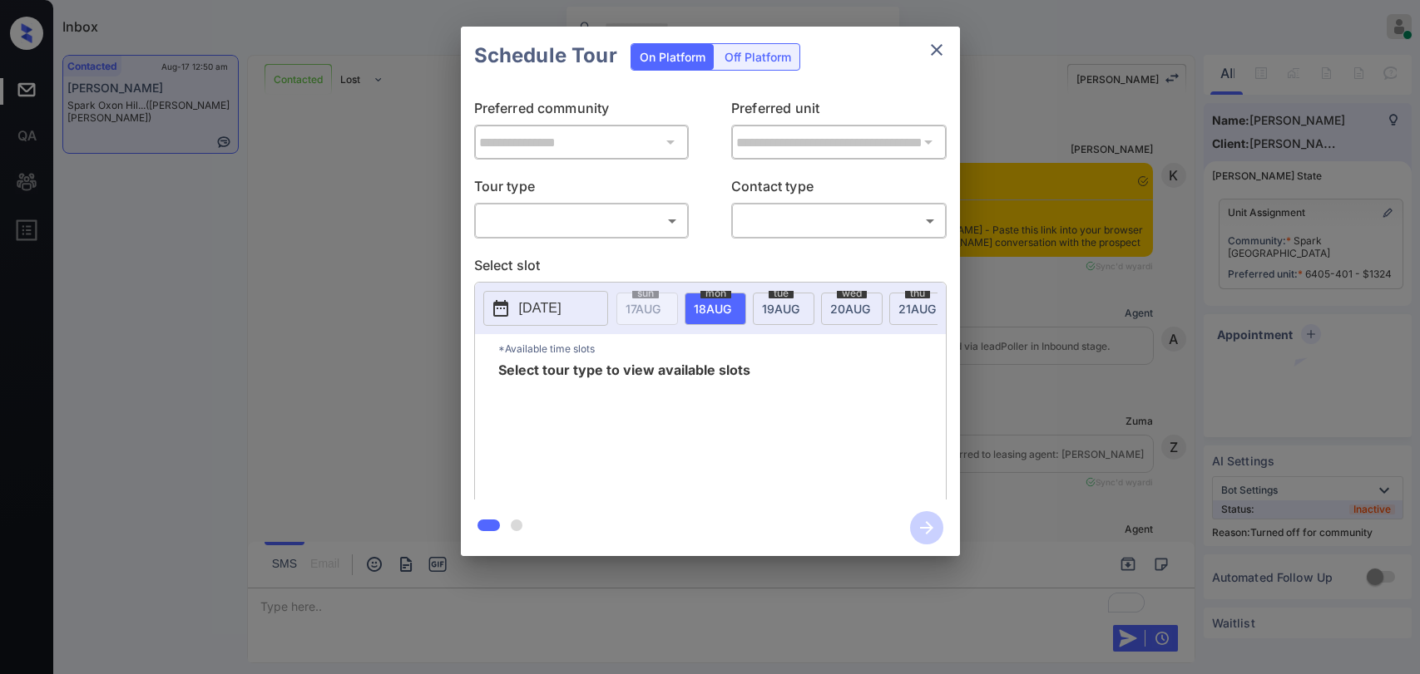
click at [490, 225] on body "Inbox [PERSON_NAME] G Online Set yourself offline Set yourself on break Profile…" at bounding box center [710, 337] width 1420 height 674
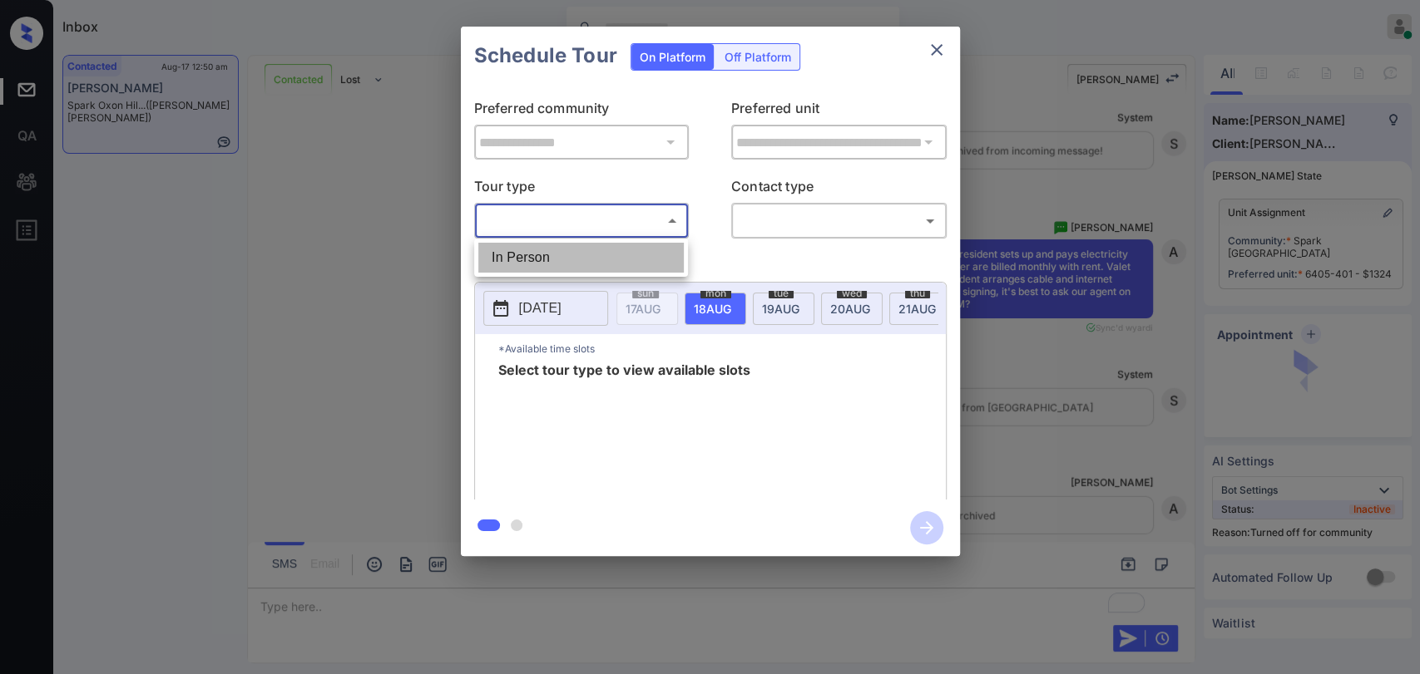
click at [506, 256] on li "In Person" at bounding box center [580, 258] width 205 height 30
type input "********"
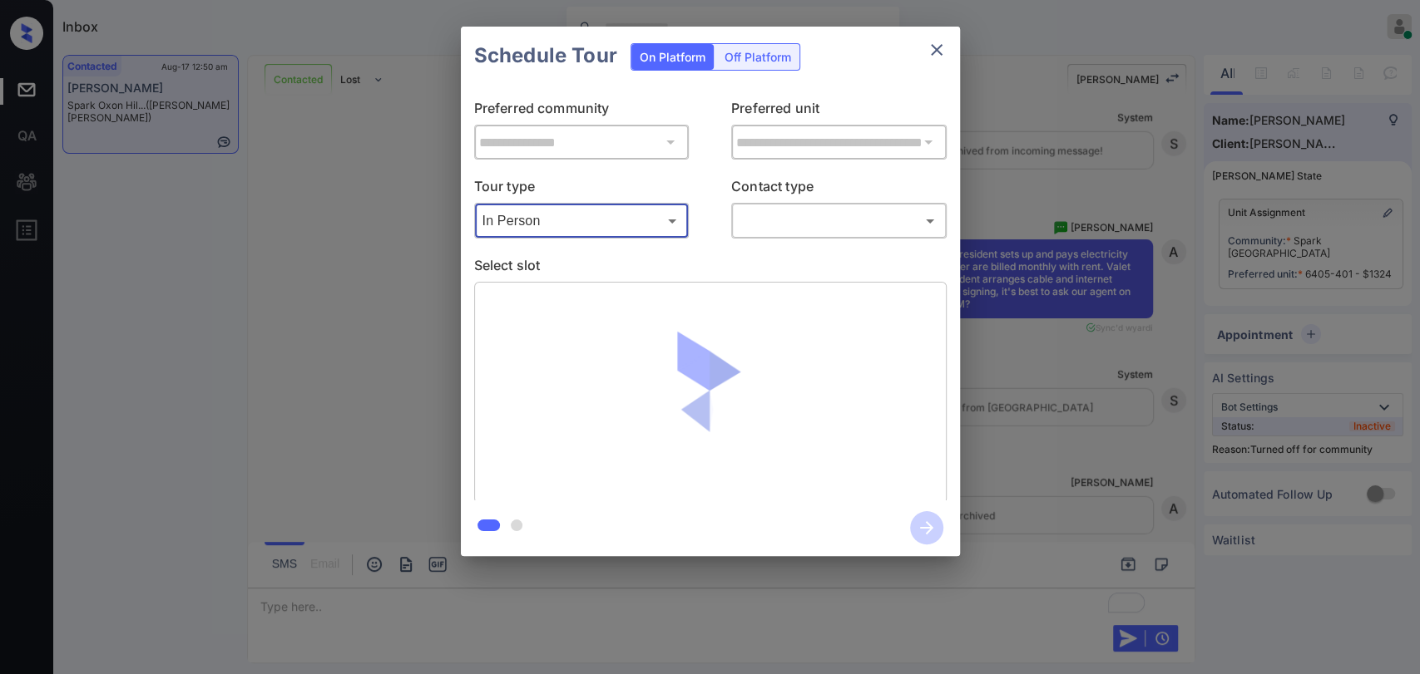
click at [778, 225] on body "Inbox [PERSON_NAME] G Online Set yourself offline Set yourself on break Profile…" at bounding box center [710, 337] width 1420 height 674
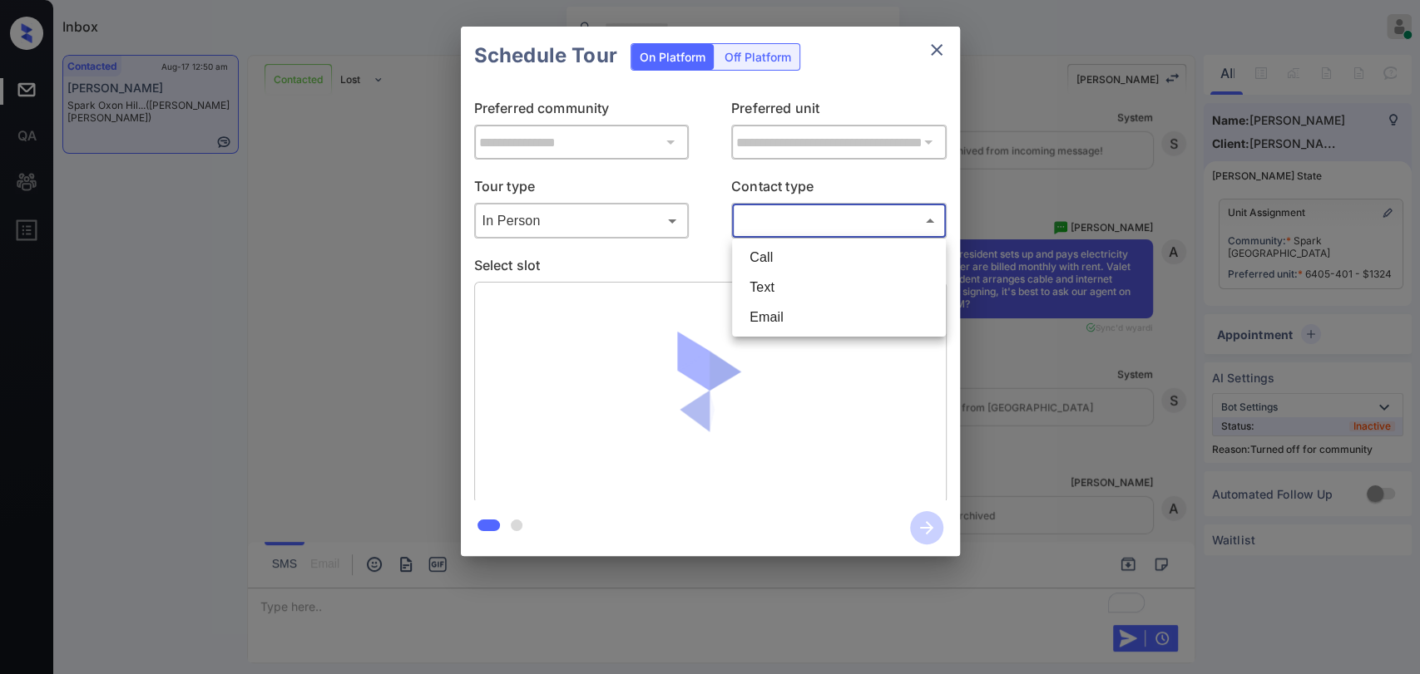
click at [773, 294] on li "Text" at bounding box center [838, 288] width 205 height 30
type input "****"
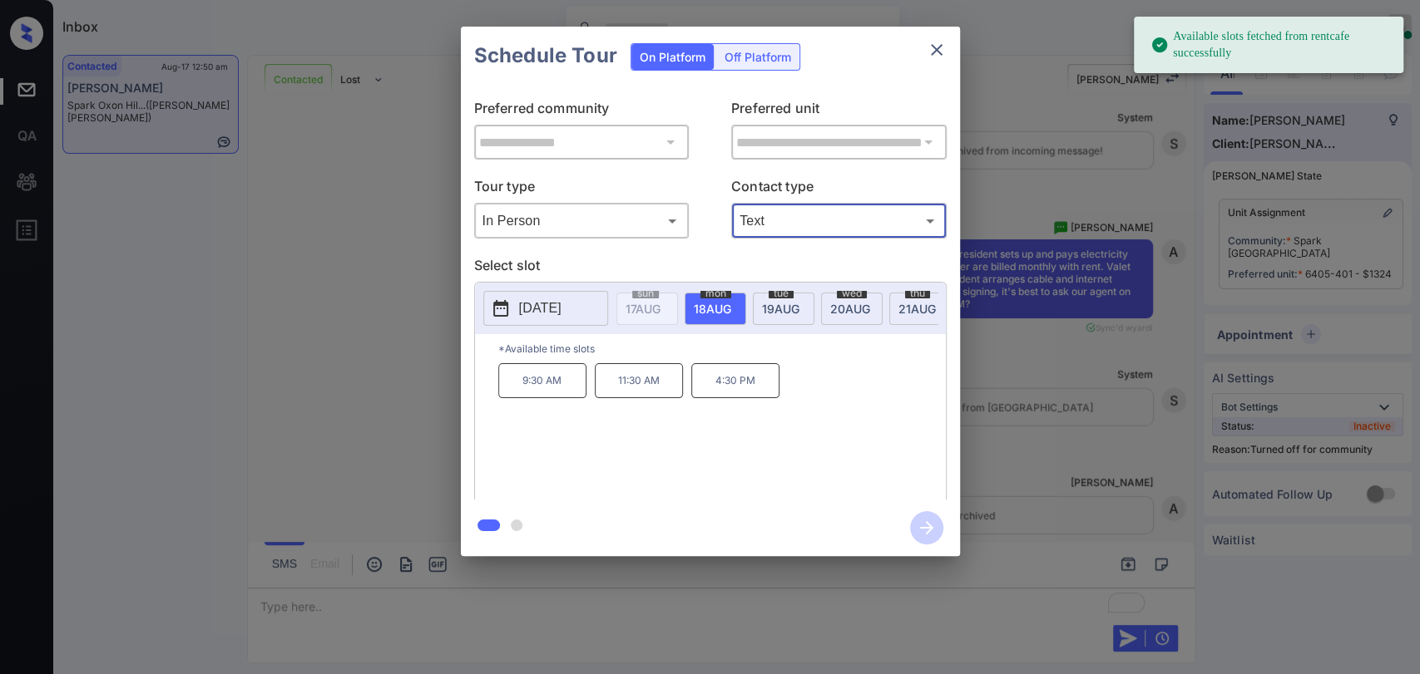
click at [660, 302] on span "[DATE]" at bounding box center [642, 309] width 35 height 14
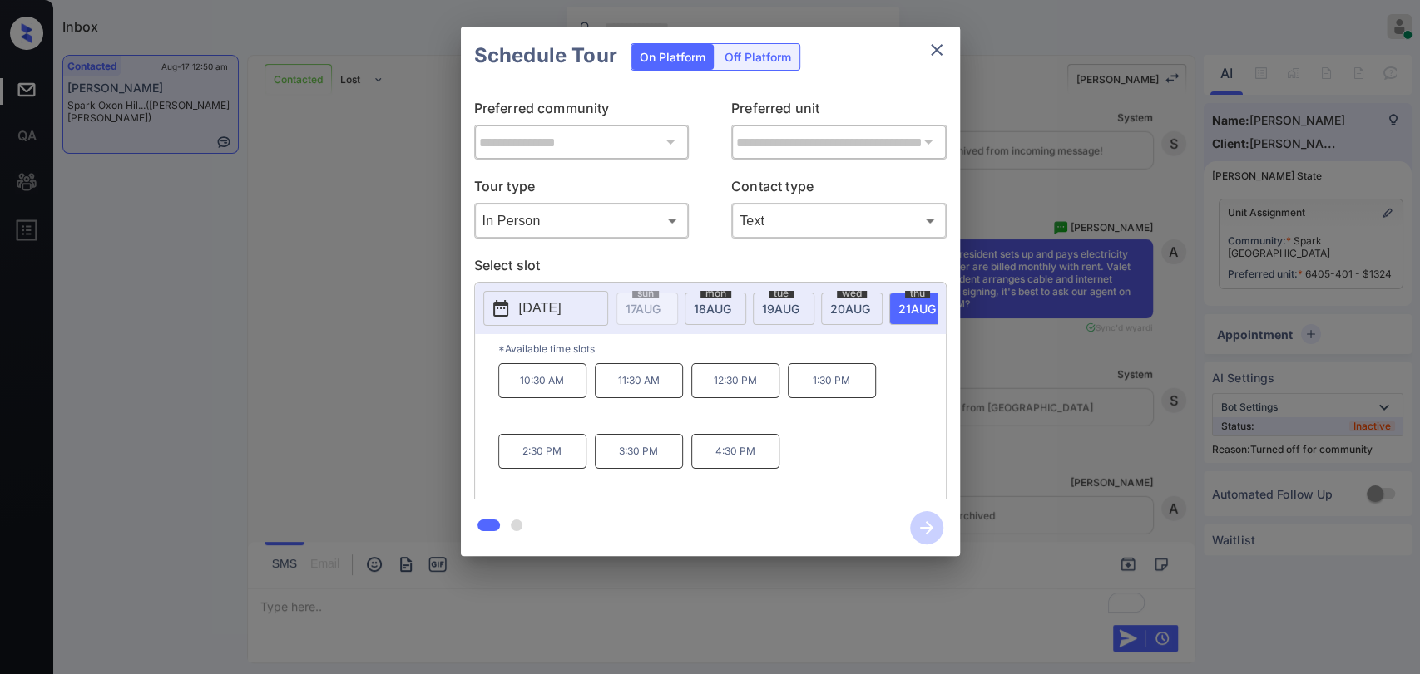
click at [1020, 401] on div "**********" at bounding box center [710, 291] width 1420 height 583
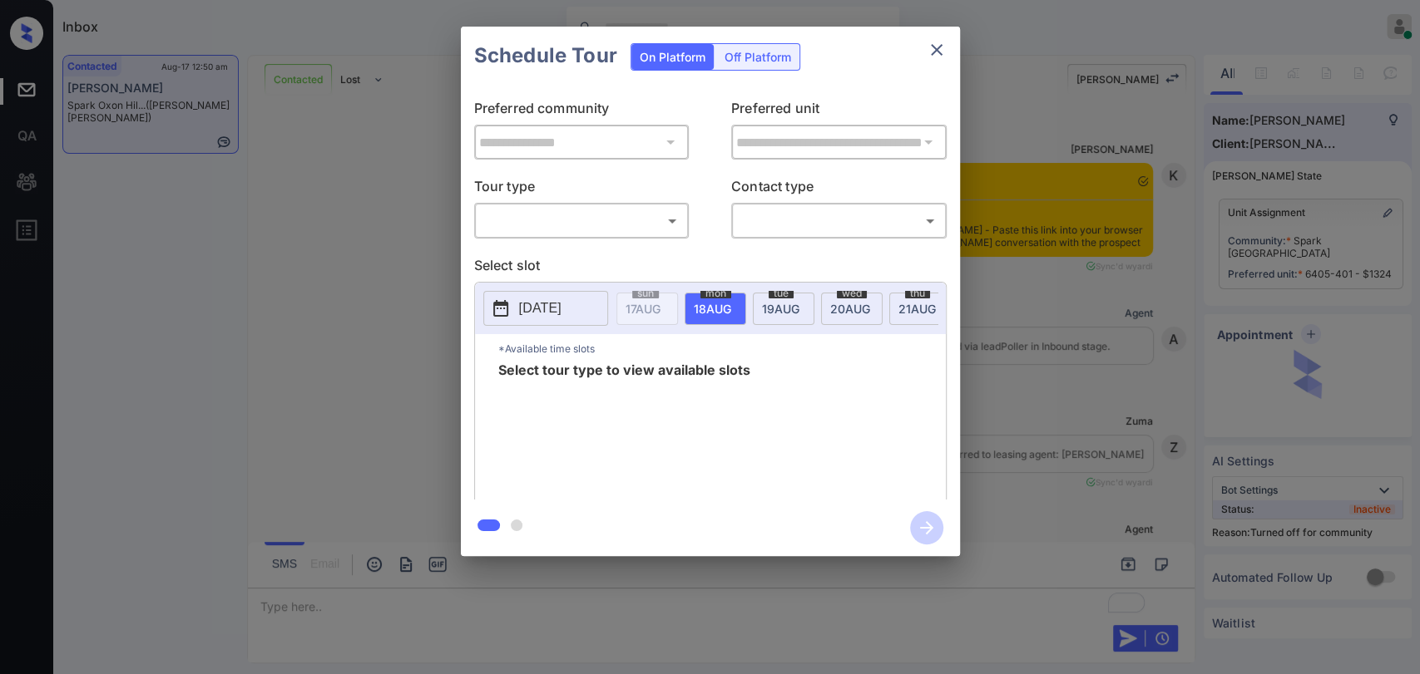
click at [620, 223] on body "Inbox [PERSON_NAME] G Online Set yourself offline Set yourself on break Profile…" at bounding box center [710, 337] width 1420 height 674
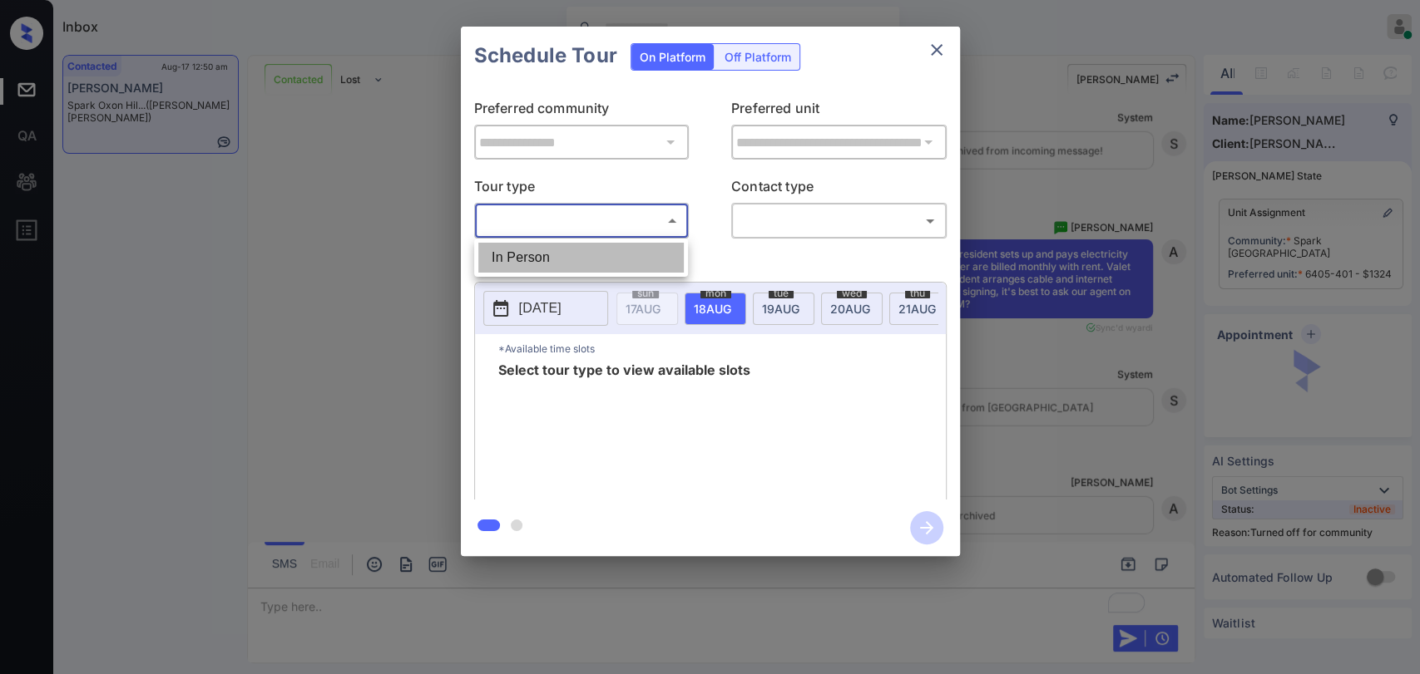
click at [575, 271] on li "In Person" at bounding box center [580, 258] width 205 height 30
type input "********"
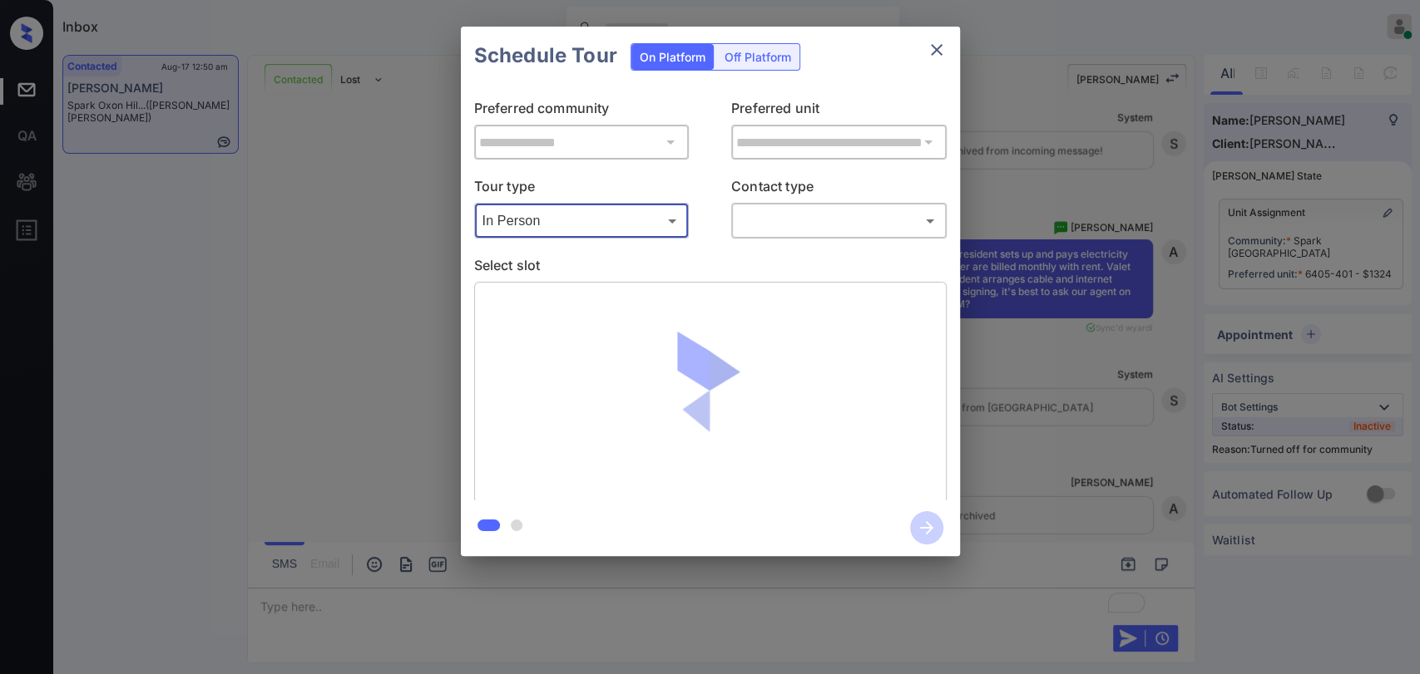
click at [762, 221] on body "Inbox [PERSON_NAME] G Online Set yourself offline Set yourself on break Profile…" at bounding box center [710, 337] width 1420 height 674
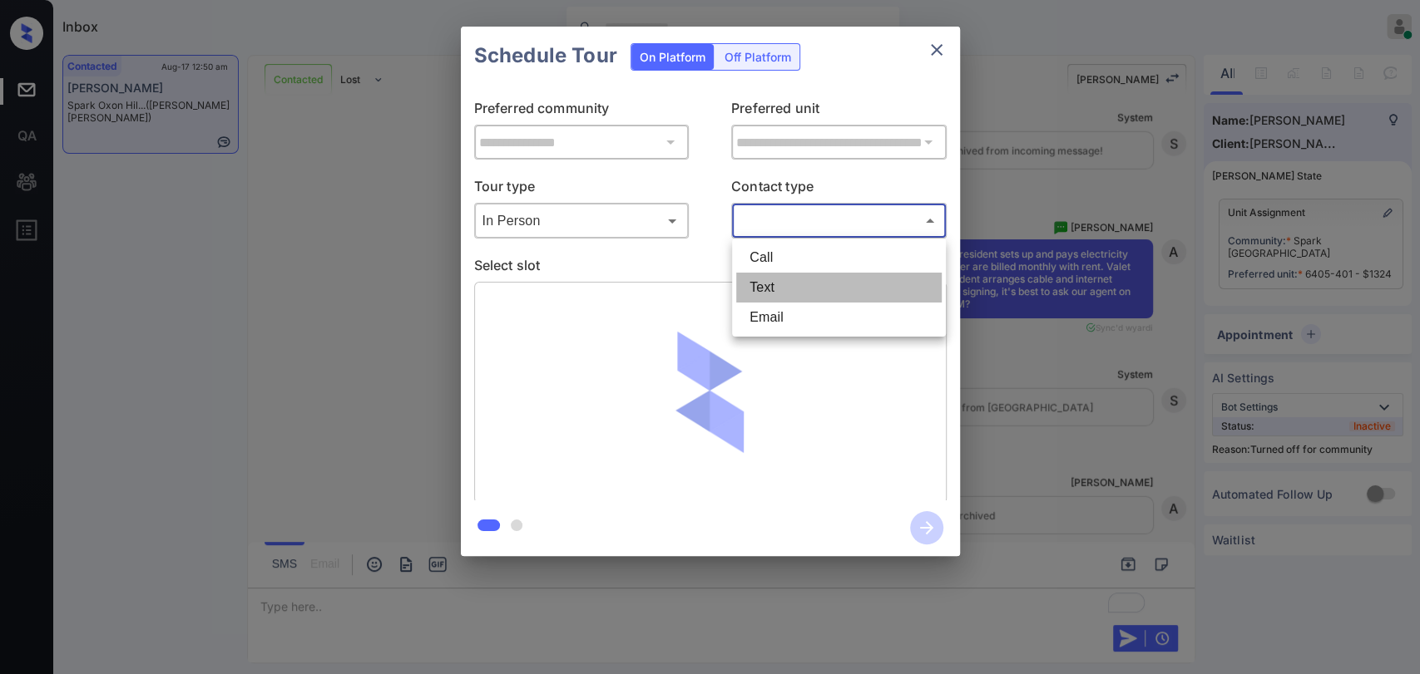
click at [773, 295] on li "Text" at bounding box center [838, 288] width 205 height 30
type input "****"
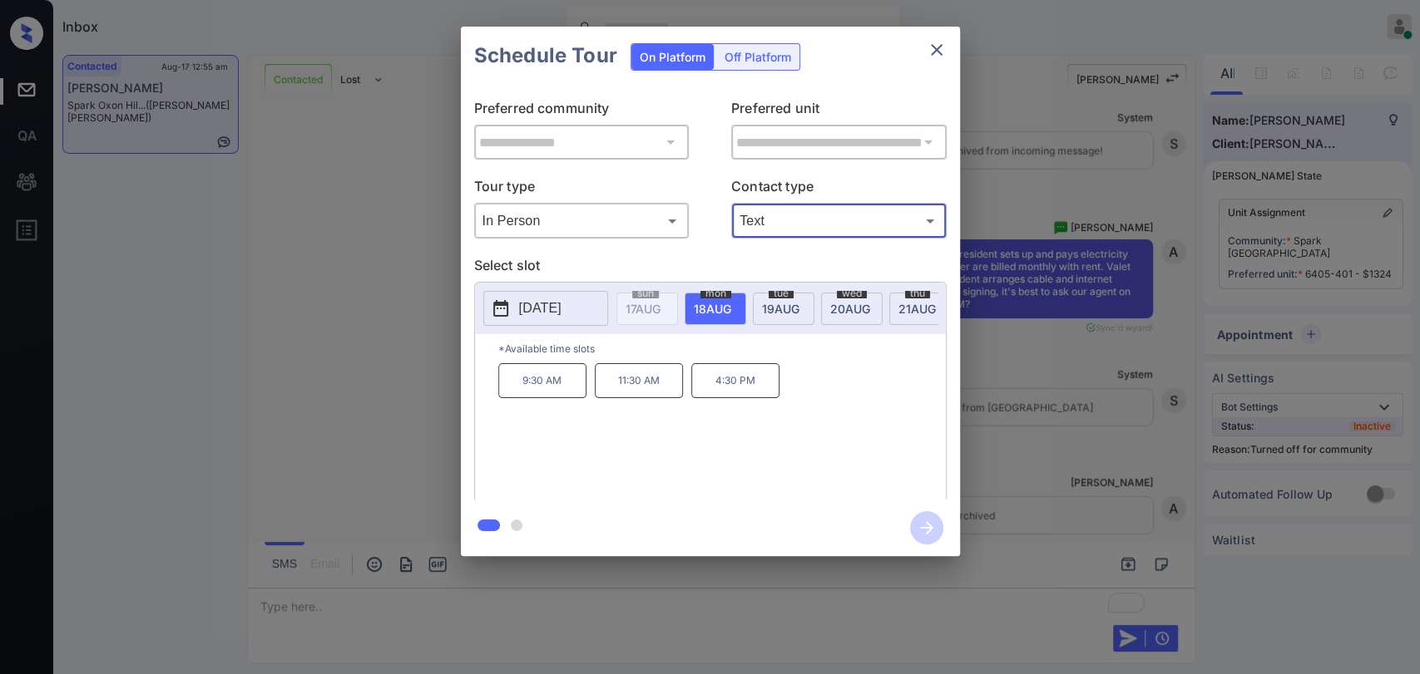
click at [660, 305] on span "[DATE]" at bounding box center [642, 309] width 35 height 14
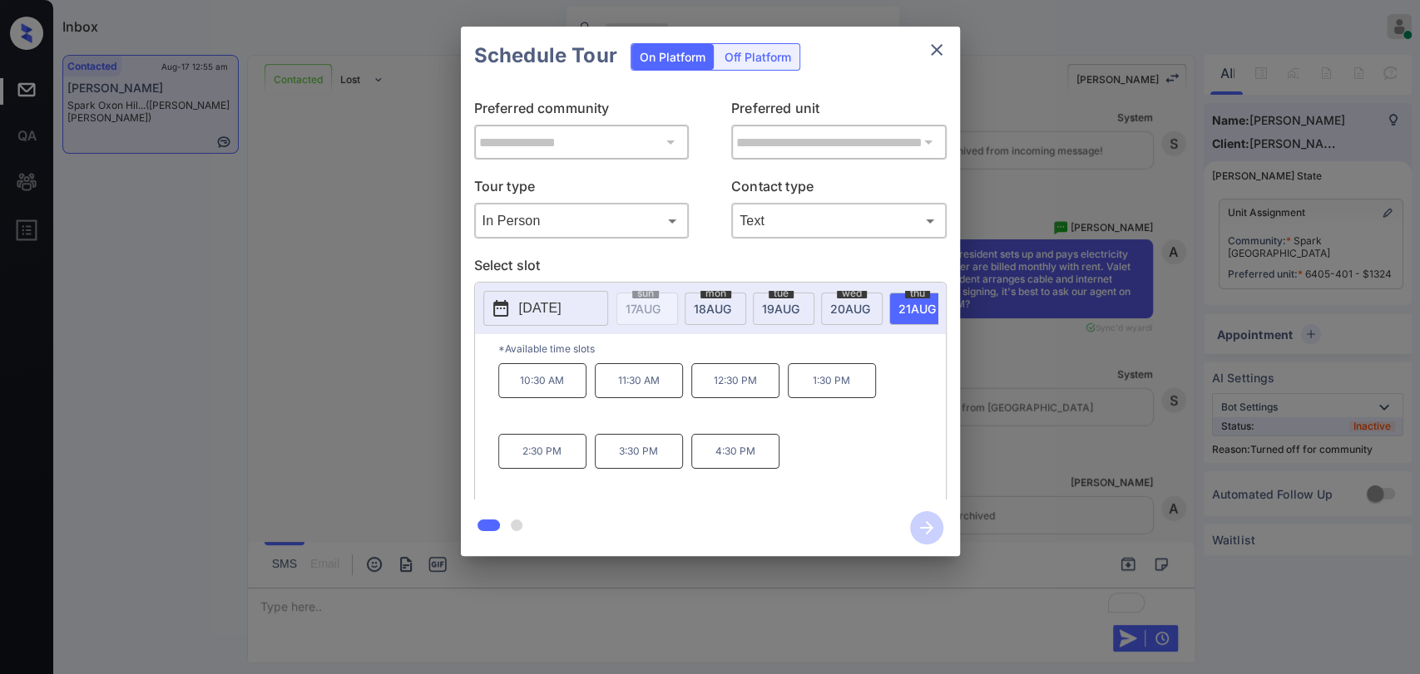
click at [571, 393] on p "10:30 AM" at bounding box center [542, 380] width 88 height 35
click at [931, 518] on icon "button" at bounding box center [926, 527] width 33 height 33
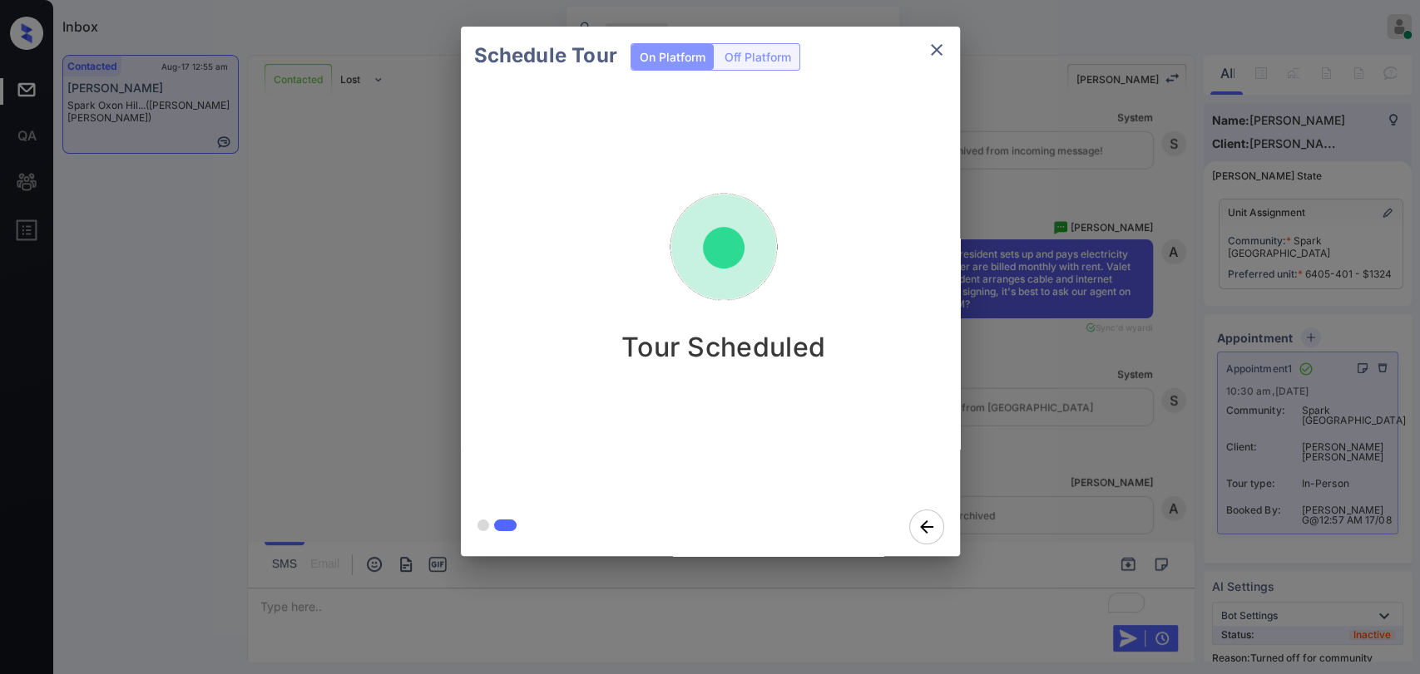
click at [358, 274] on div "Schedule Tour On Platform Off Platform Tour Scheduled" at bounding box center [710, 291] width 1420 height 583
